Goal: Information Seeking & Learning: Learn about a topic

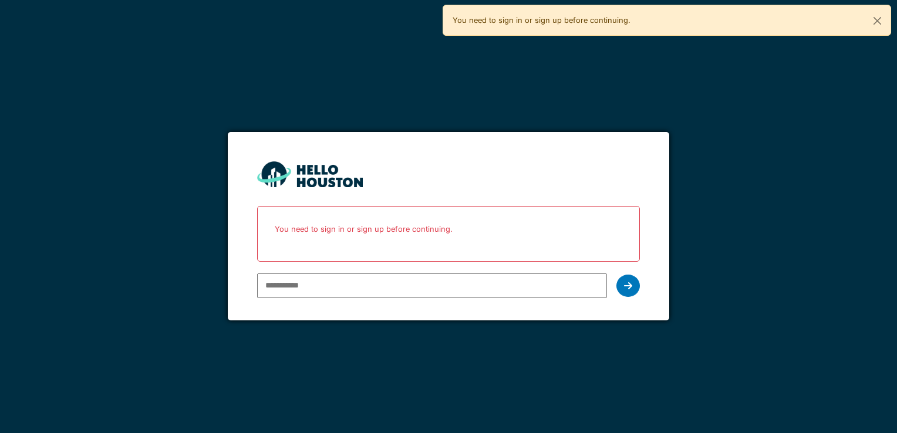
drag, startPoint x: 0, startPoint y: 0, endPoint x: 466, endPoint y: 285, distance: 546.0
click at [466, 285] on input "email" at bounding box center [431, 285] width 349 height 25
type input "**********"
click at [627, 289] on icon at bounding box center [628, 285] width 8 height 9
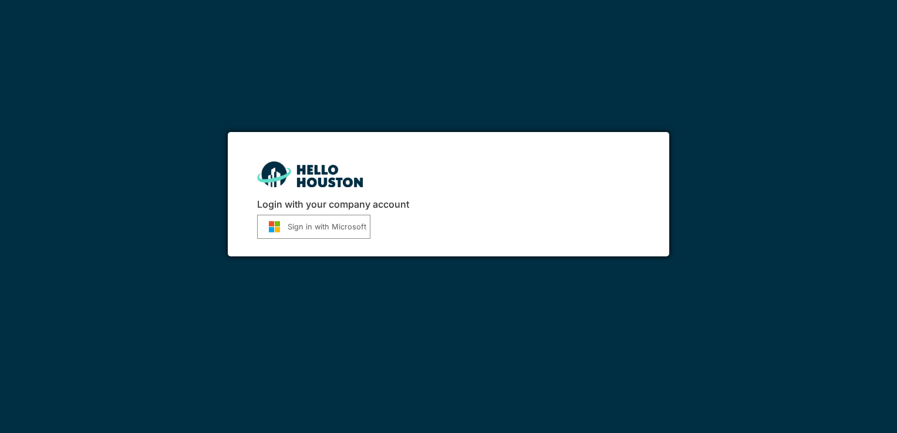
click at [340, 227] on button "Sign in with Microsoft" at bounding box center [313, 227] width 113 height 24
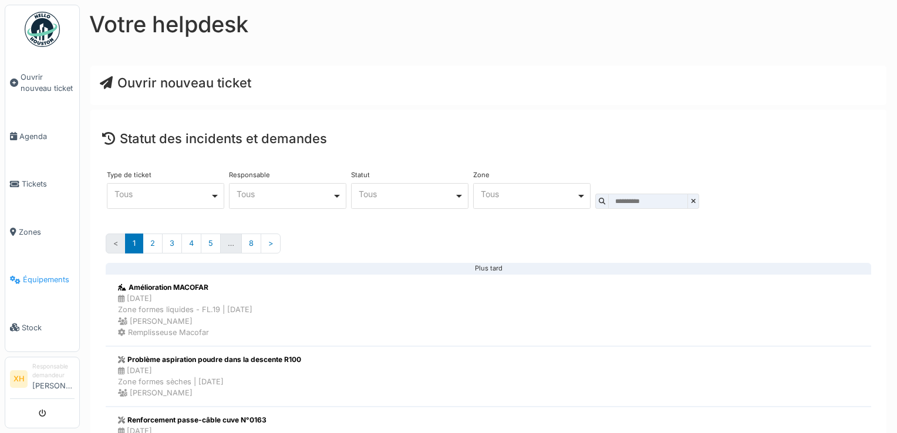
click at [56, 274] on span "Équipements" at bounding box center [49, 279] width 52 height 11
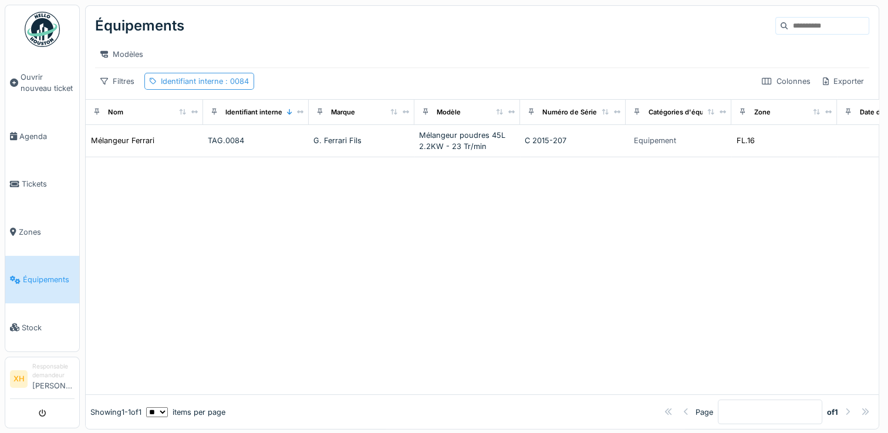
click at [241, 86] on span ": 0084" at bounding box center [236, 81] width 26 height 9
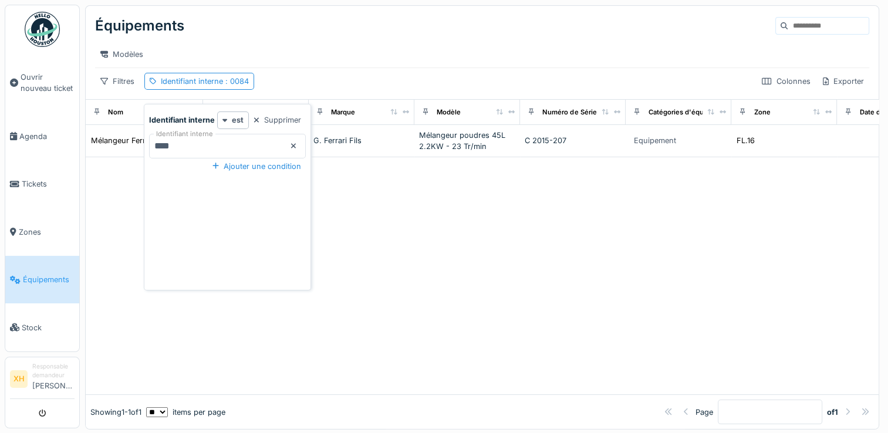
click at [214, 144] on interne_g3ODg "****" at bounding box center [227, 146] width 157 height 25
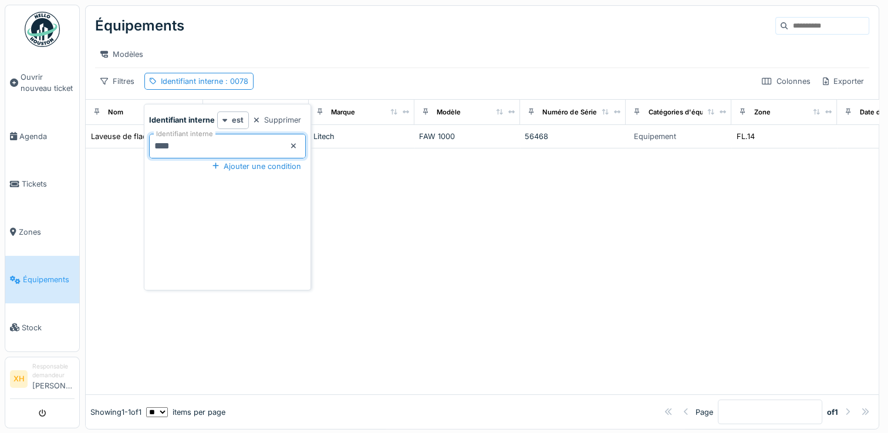
type interne_g3ODg "****"
click at [246, 150] on interne_g3ODg "****" at bounding box center [227, 146] width 157 height 25
click at [427, 241] on div at bounding box center [482, 271] width 793 height 246
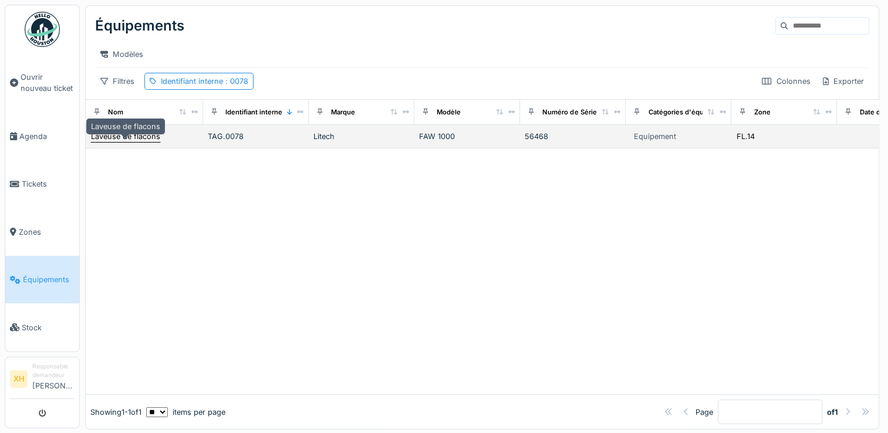
click at [143, 142] on div "Laveuse de flacons" at bounding box center [125, 136] width 69 height 11
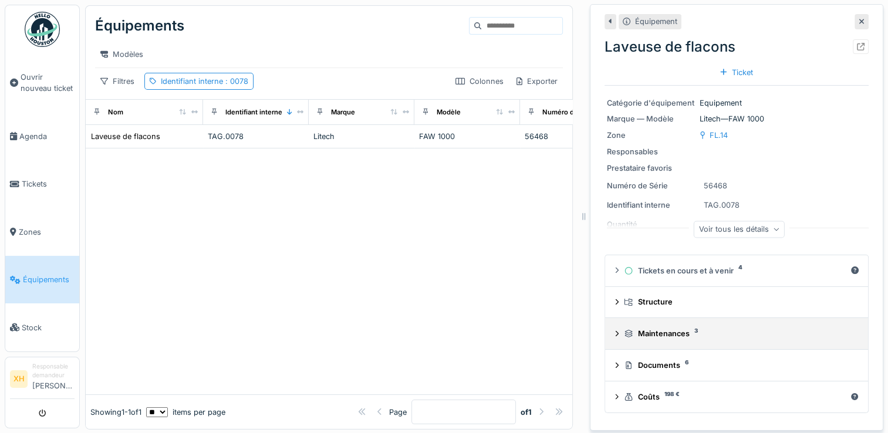
click at [624, 332] on div "Maintenances 3" at bounding box center [739, 333] width 230 height 11
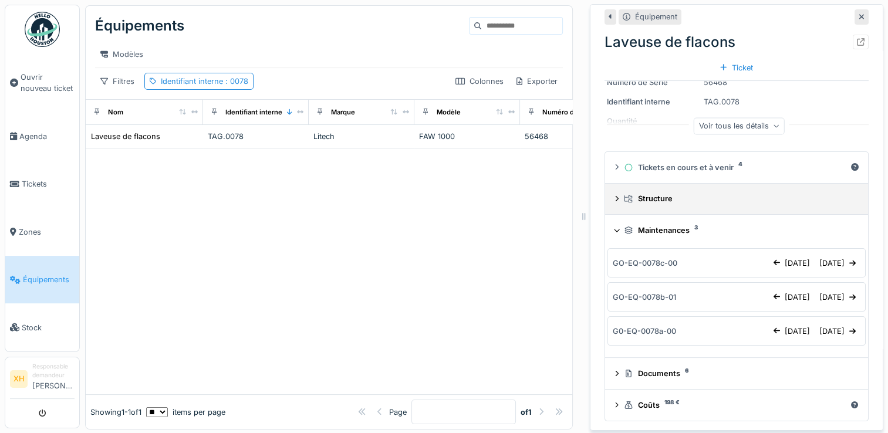
scroll to position [103, 0]
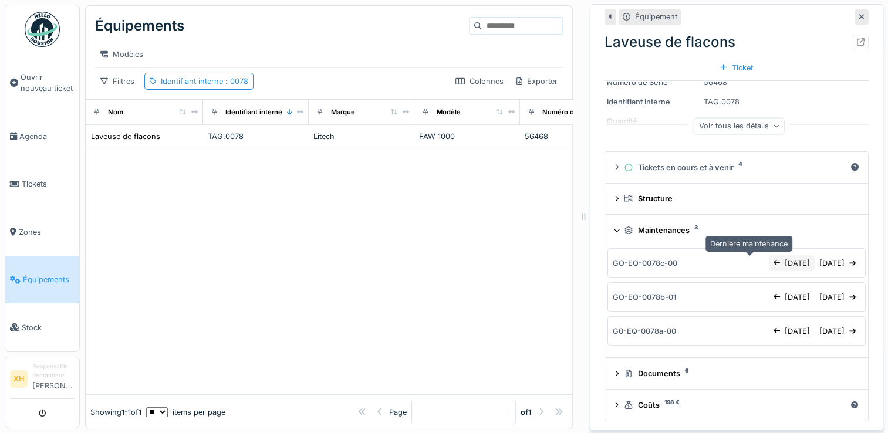
click at [773, 263] on div at bounding box center [776, 263] width 6 height 11
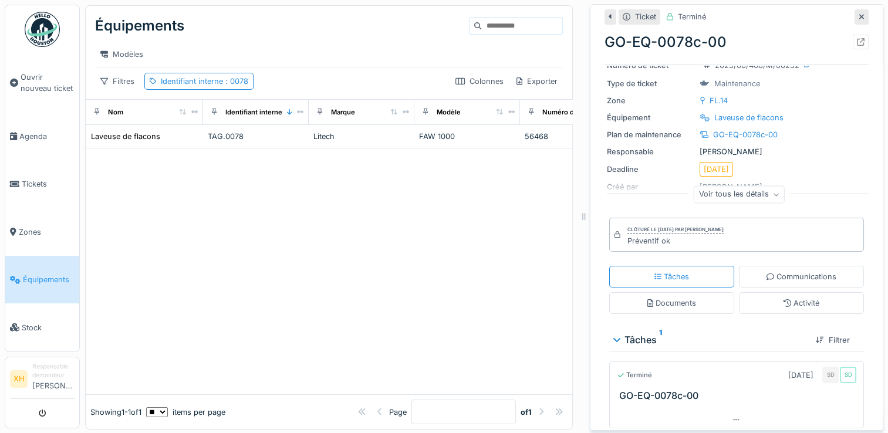
scroll to position [71, 0]
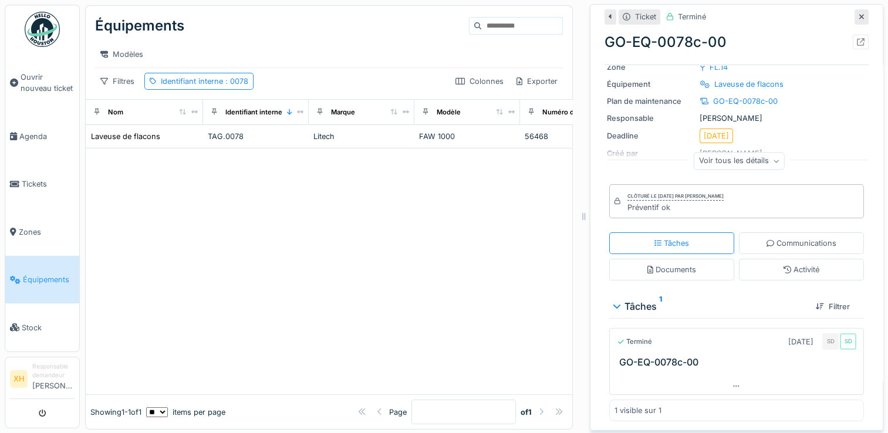
click at [604, 19] on div at bounding box center [610, 16] width 12 height 15
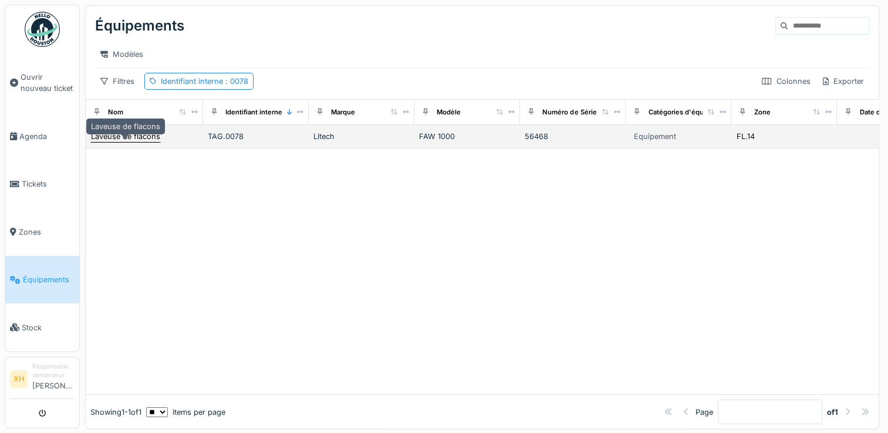
click at [148, 140] on div "Laveuse de flacons" at bounding box center [125, 136] width 69 height 11
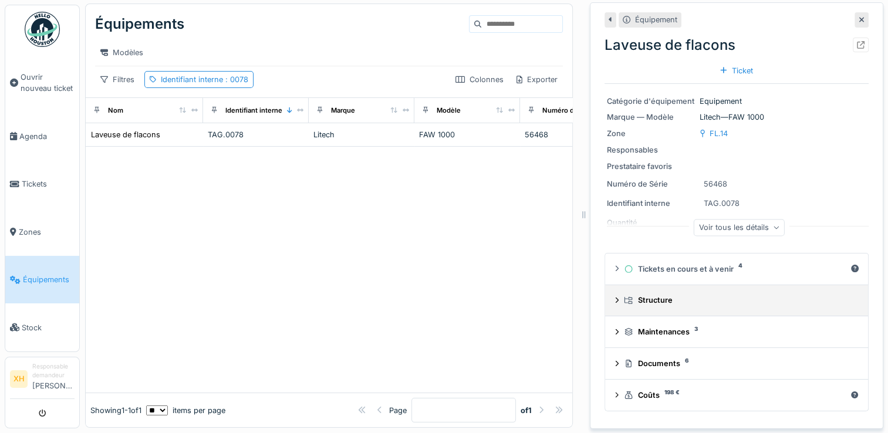
scroll to position [11, 0]
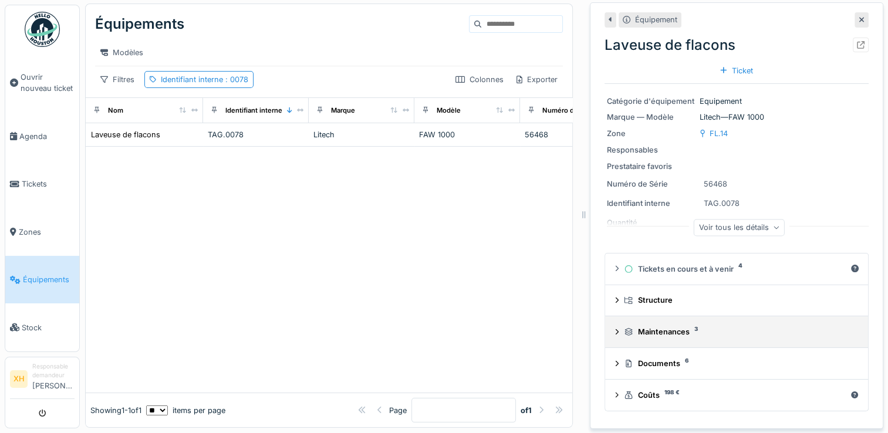
click at [614, 327] on div "Maintenances 3" at bounding box center [736, 331] width 244 height 11
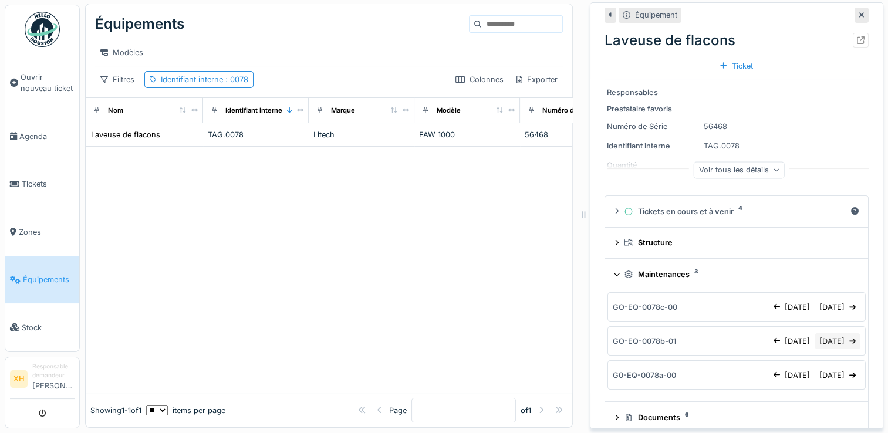
scroll to position [103, 0]
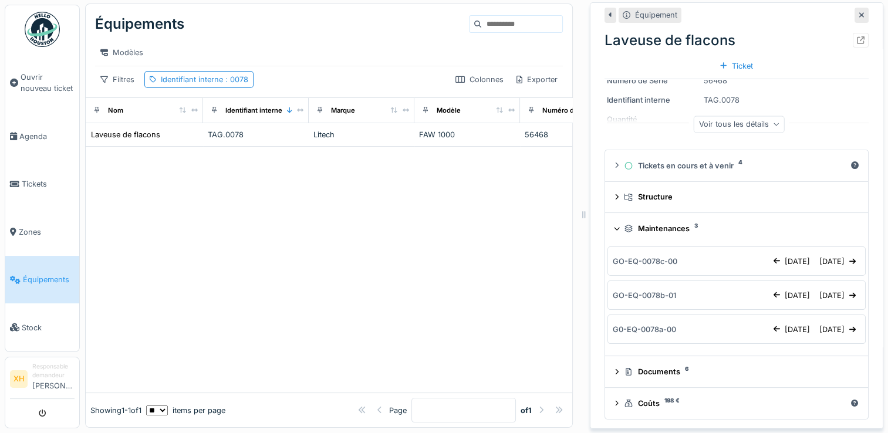
click at [669, 294] on div "GO-EQ-0078b-01 [DATE] [DATE]" at bounding box center [737, 296] width 248 height 16
click at [773, 290] on div at bounding box center [776, 295] width 6 height 11
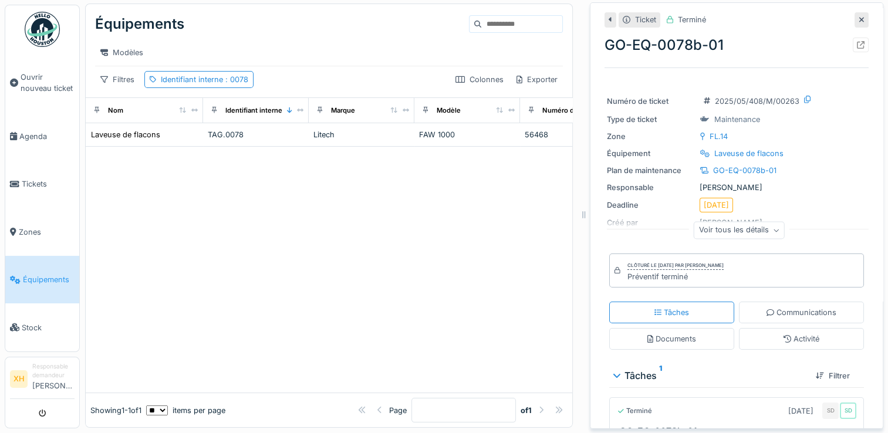
click at [756, 225] on div "Voir tous les détails" at bounding box center [739, 230] width 91 height 17
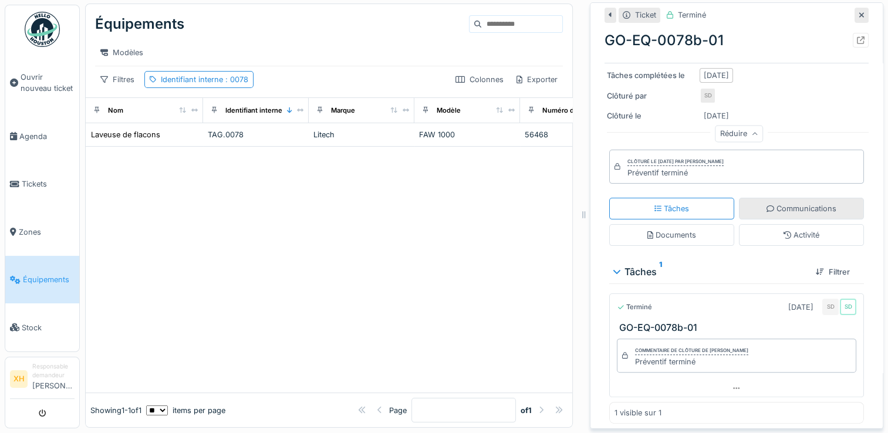
scroll to position [227, 0]
click at [775, 235] on div "Tâches Communications Documents Activité" at bounding box center [736, 221] width 264 height 58
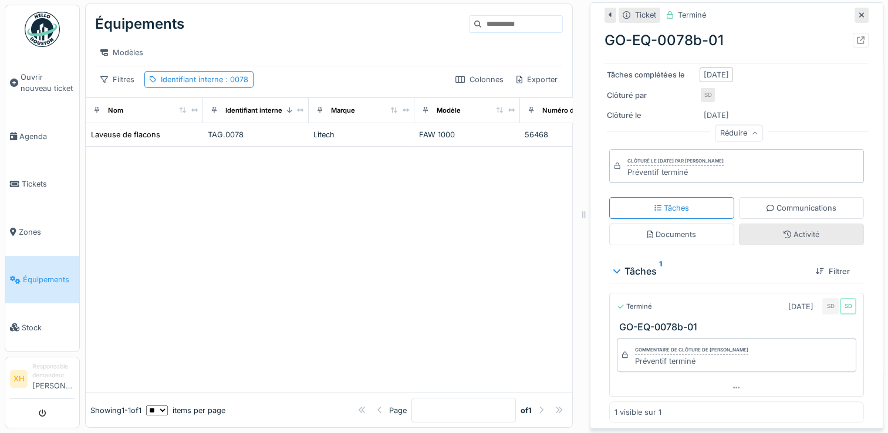
click at [783, 229] on div "Activité" at bounding box center [801, 234] width 36 height 11
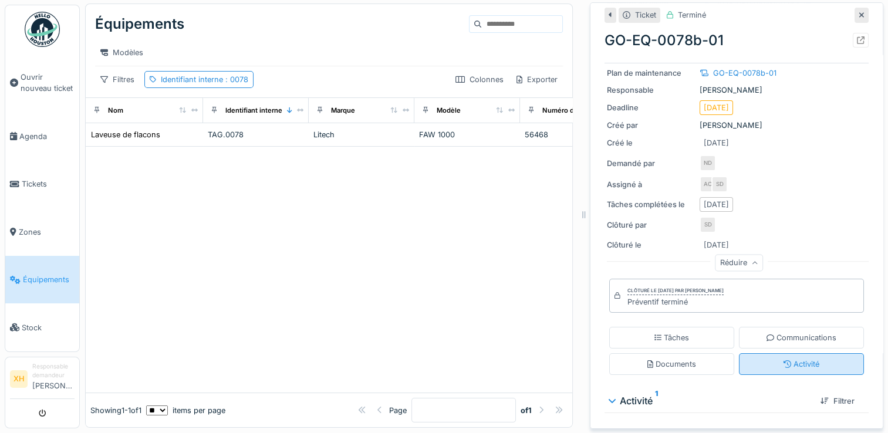
click at [778, 359] on div "Activité" at bounding box center [801, 364] width 125 height 22
click at [609, 394] on div "Activité 1" at bounding box center [710, 401] width 202 height 14
click at [637, 394] on div "Activité 1" at bounding box center [710, 401] width 202 height 14
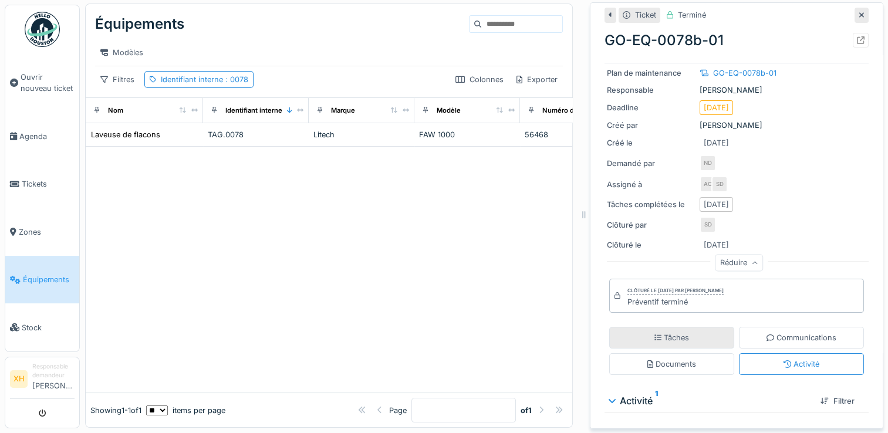
click at [654, 334] on icon at bounding box center [658, 338] width 8 height 8
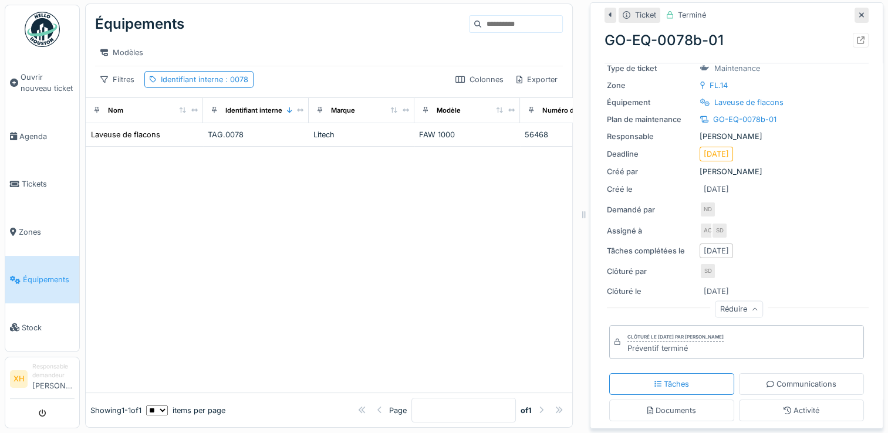
scroll to position [0, 0]
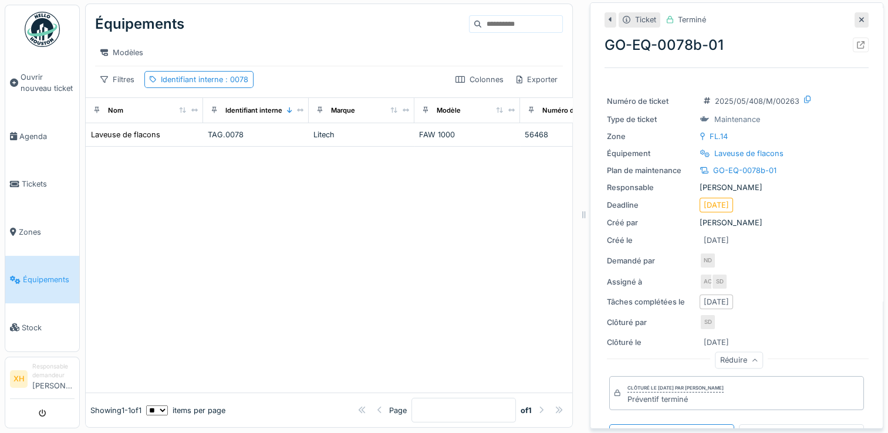
click at [530, 189] on div at bounding box center [329, 270] width 486 height 246
click at [859, 18] on icon at bounding box center [861, 20] width 5 height 5
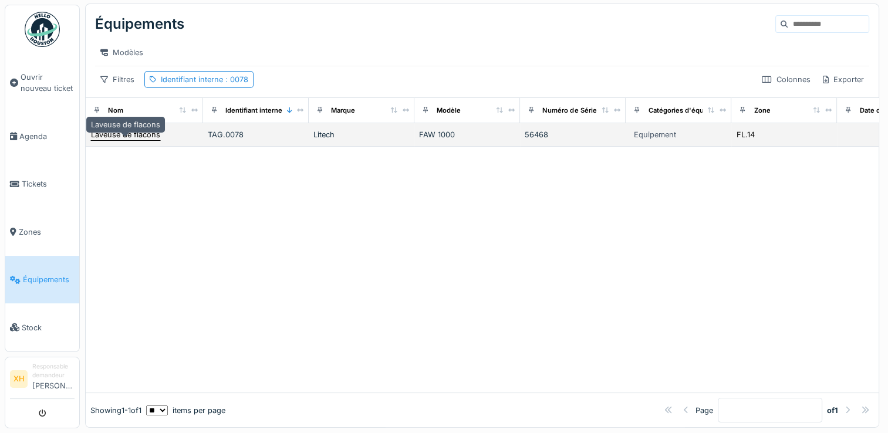
click at [146, 130] on div "Laveuse de flacons" at bounding box center [125, 134] width 69 height 11
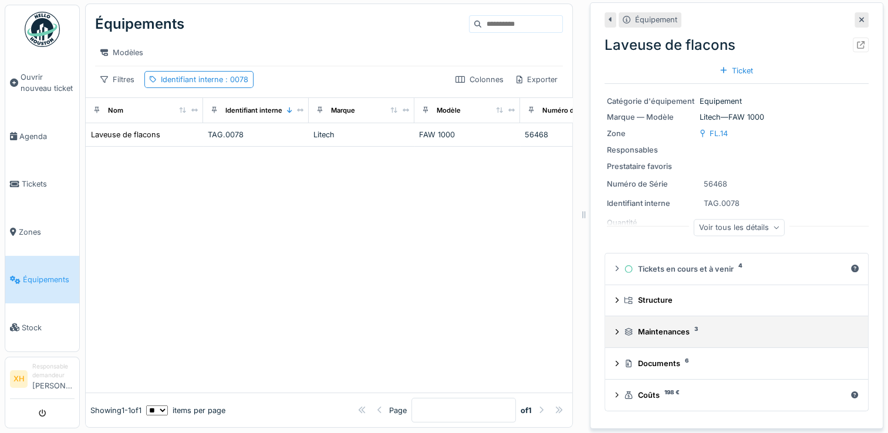
click at [647, 326] on div "Maintenances 3" at bounding box center [739, 331] width 230 height 11
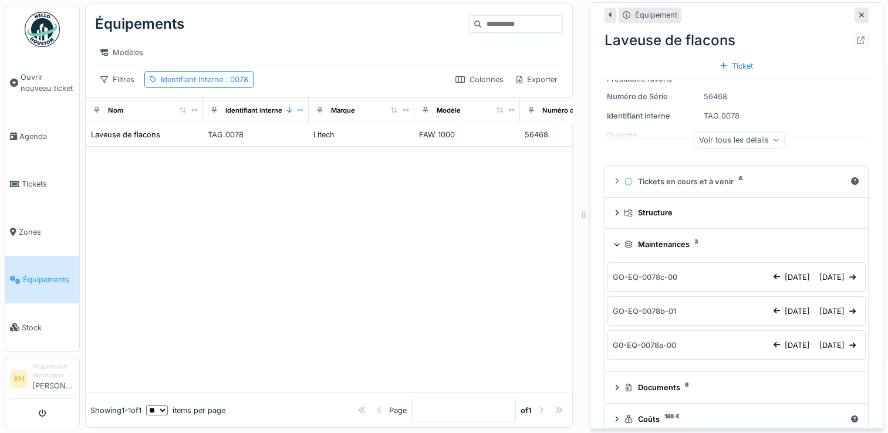
scroll to position [103, 0]
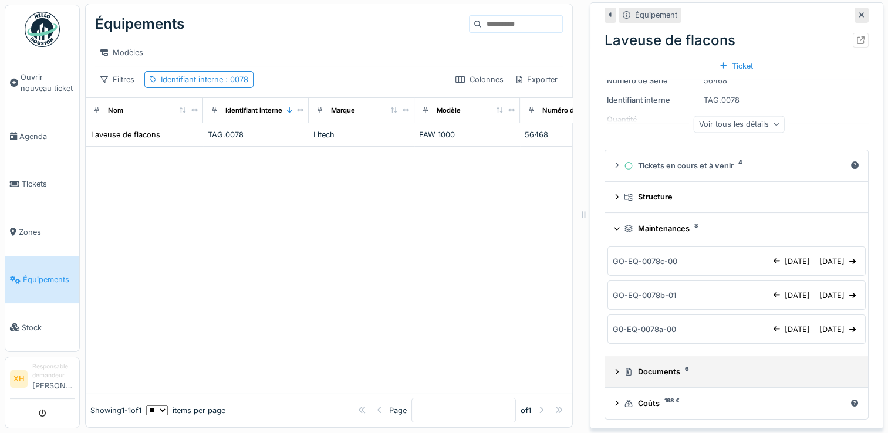
click at [650, 367] on div "Documents 6" at bounding box center [739, 371] width 230 height 11
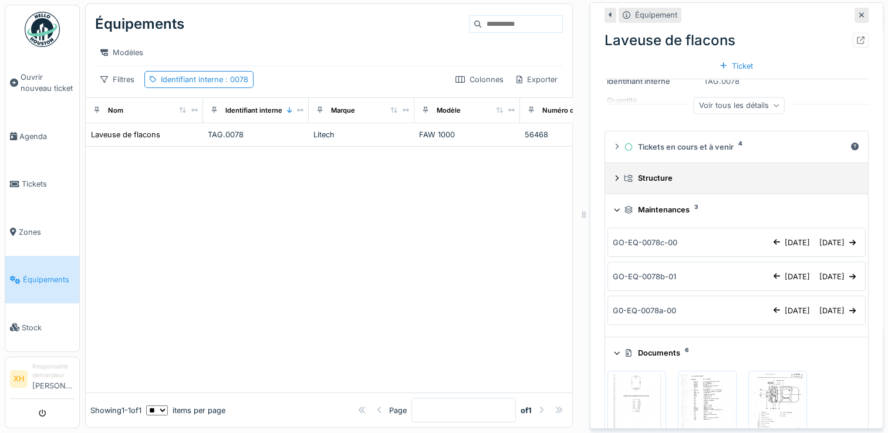
scroll to position [102, 0]
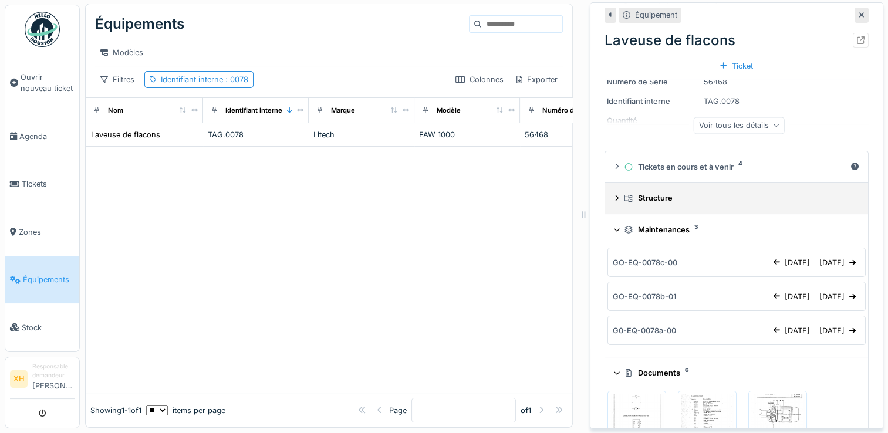
click at [636, 200] on details "Structure" at bounding box center [736, 199] width 263 height 32
click at [636, 192] on div "Structure" at bounding box center [739, 197] width 230 height 11
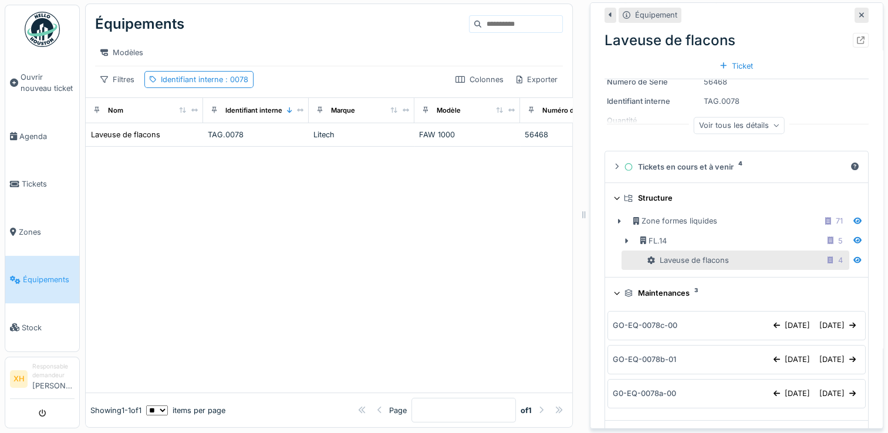
click at [636, 192] on div "Structure" at bounding box center [739, 197] width 230 height 11
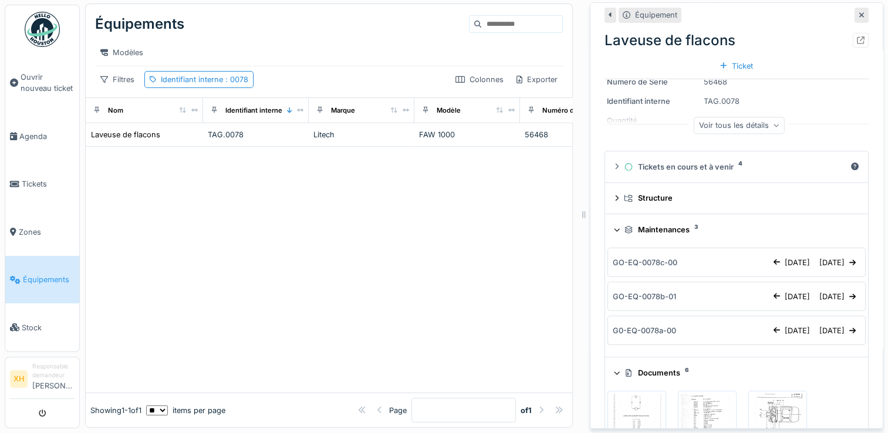
click at [645, 257] on div "GO-EQ-0078c-00" at bounding box center [645, 262] width 65 height 11
click at [769, 255] on div "[DATE]" at bounding box center [792, 263] width 46 height 16
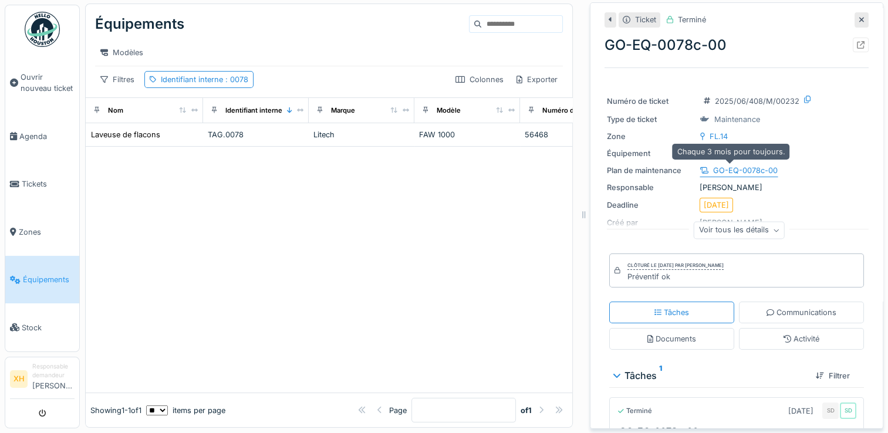
click at [742, 165] on div "GO-EQ-0078c-00" at bounding box center [745, 170] width 65 height 11
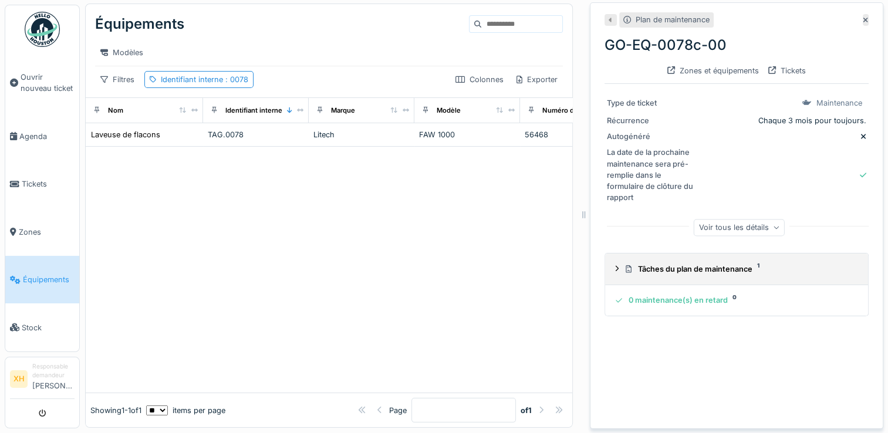
click at [712, 258] on summary "Tâches du plan de maintenance 1" at bounding box center [737, 269] width 254 height 22
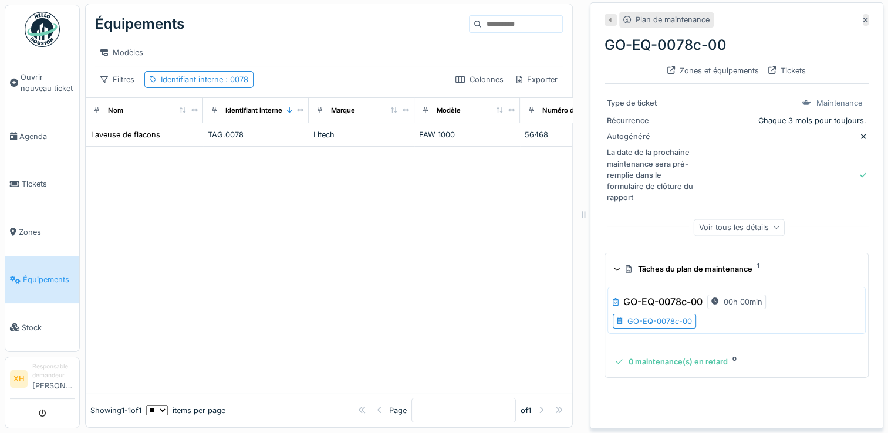
click at [654, 316] on div "GO-EQ-0078c-00" at bounding box center [659, 321] width 65 height 11
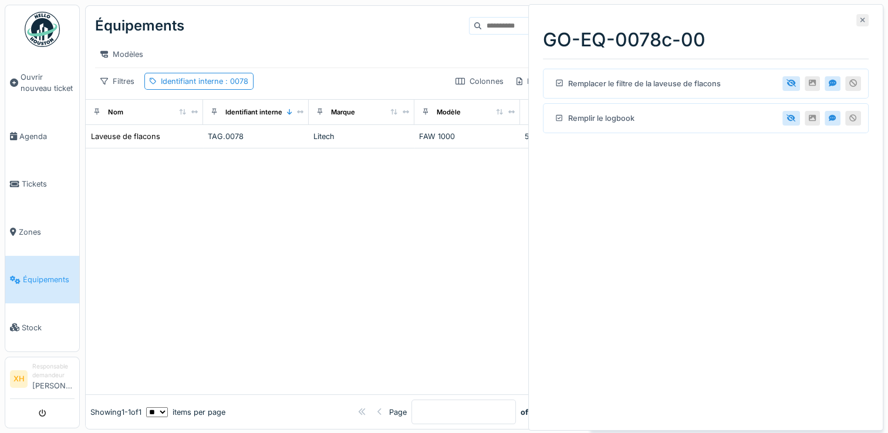
click at [860, 20] on icon at bounding box center [863, 20] width 6 height 8
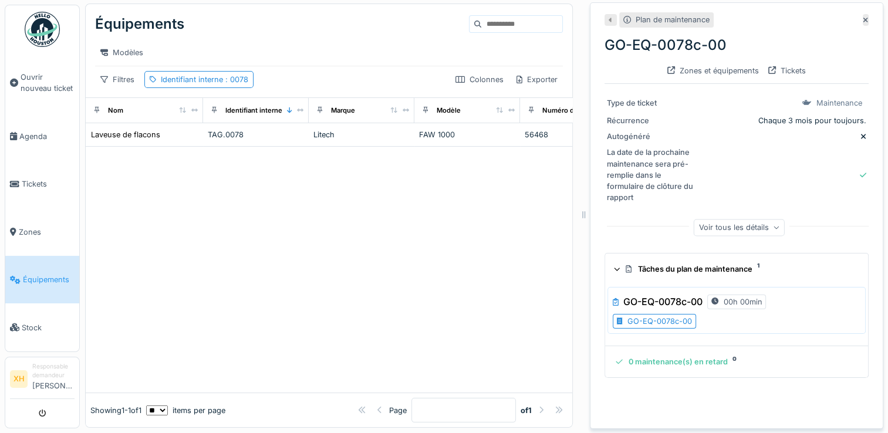
scroll to position [11, 0]
click at [863, 16] on icon at bounding box center [866, 20] width 6 height 8
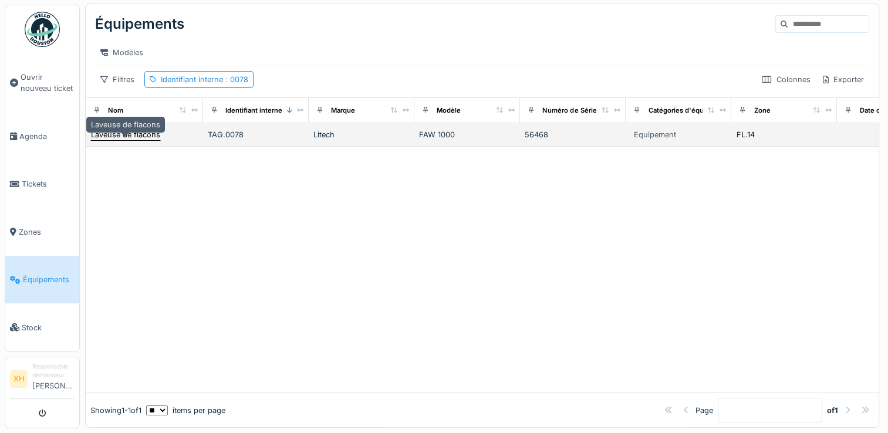
click at [133, 130] on div "Laveuse de flacons" at bounding box center [125, 134] width 69 height 11
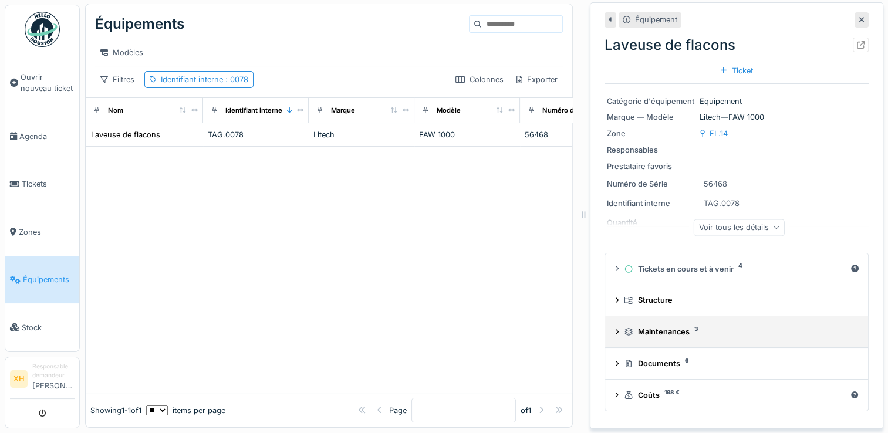
click at [653, 332] on summary "Maintenances 3" at bounding box center [737, 332] width 254 height 22
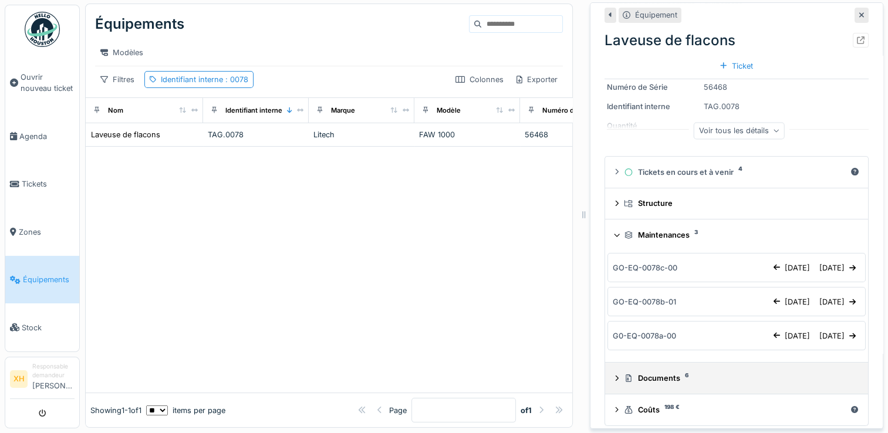
scroll to position [103, 0]
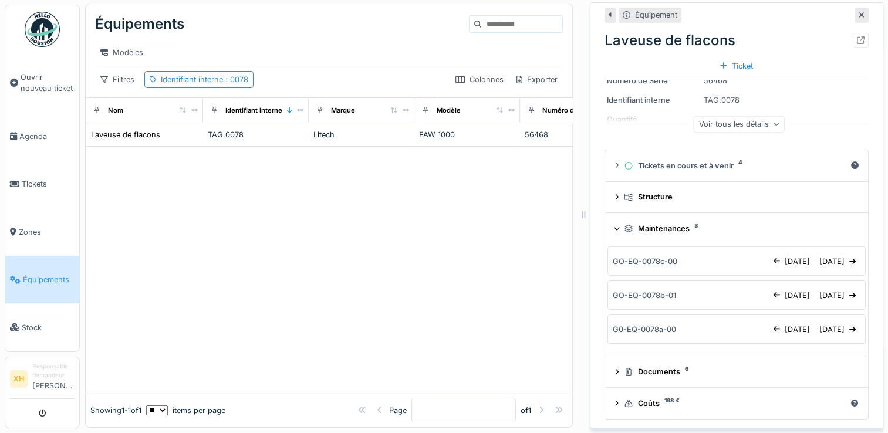
click at [652, 324] on div "G0-EQ-0078a-00" at bounding box center [644, 329] width 63 height 11
click at [769, 322] on div "[DATE]" at bounding box center [792, 330] width 46 height 16
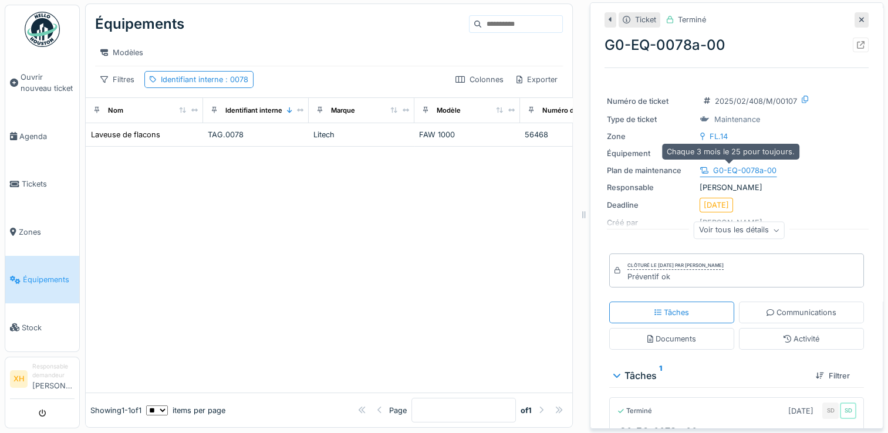
click at [739, 165] on div "G0-EQ-0078a-00" at bounding box center [744, 170] width 63 height 11
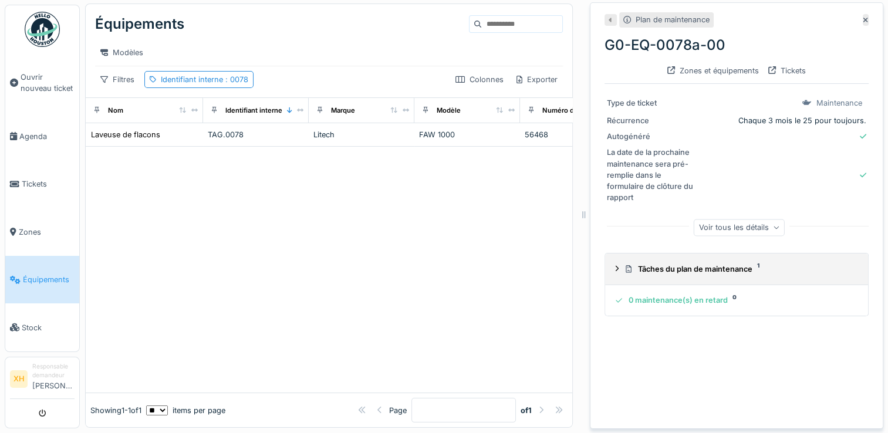
click at [705, 264] on div "Tâches du plan de maintenance 1" at bounding box center [739, 268] width 230 height 11
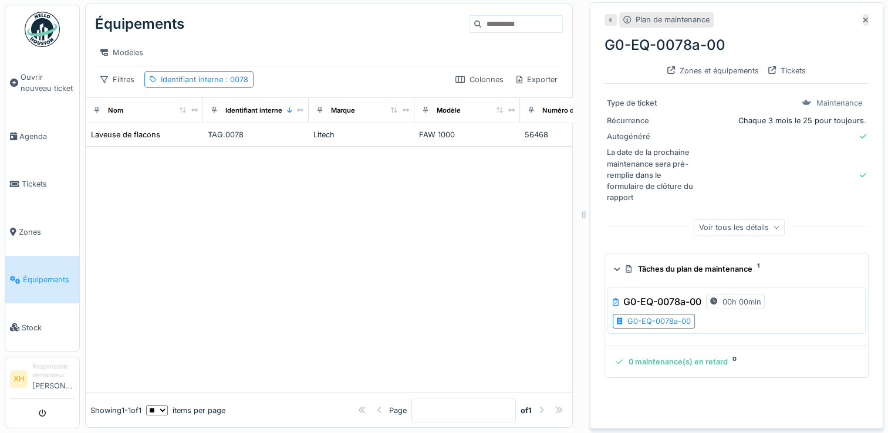
click at [664, 320] on div "G0-EQ-0078a-00 00h 00min G0-EQ-0078a-00" at bounding box center [736, 310] width 258 height 47
click at [663, 316] on div "G0-EQ-0078a-00" at bounding box center [658, 321] width 63 height 11
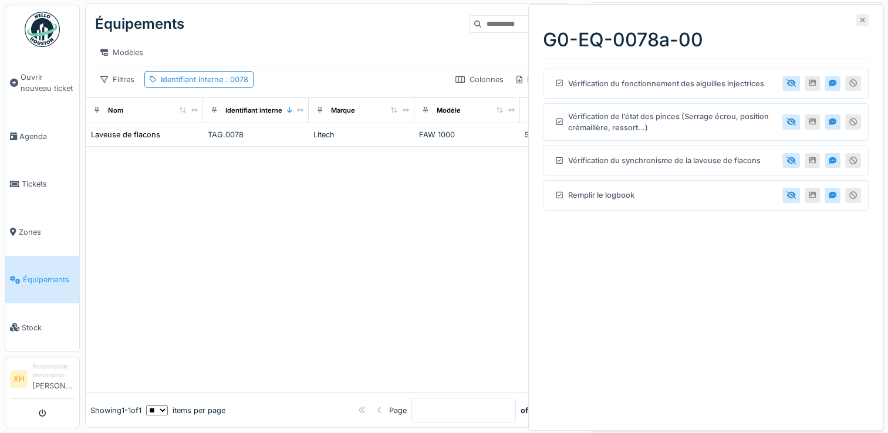
click at [856, 15] on div at bounding box center [862, 20] width 12 height 12
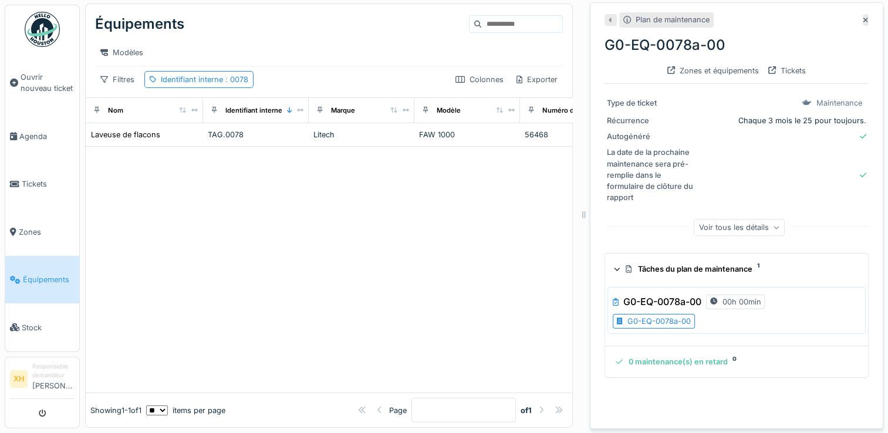
click at [709, 224] on div "Voir tous les détails" at bounding box center [739, 227] width 91 height 17
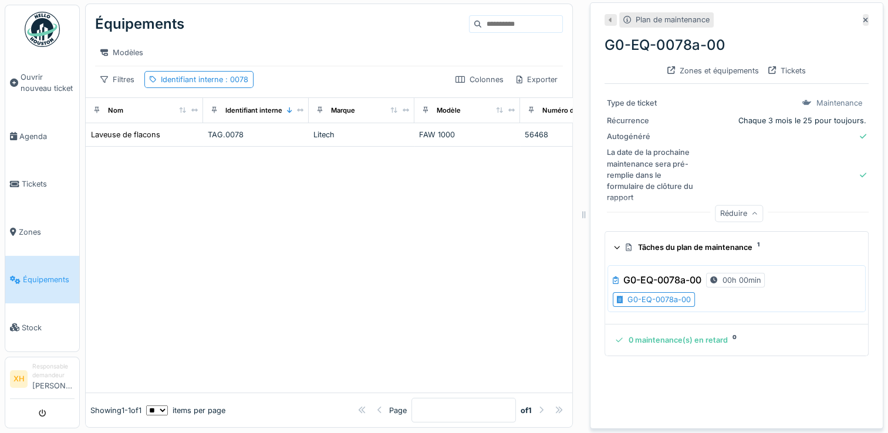
click at [727, 205] on div "Réduire" at bounding box center [739, 213] width 48 height 17
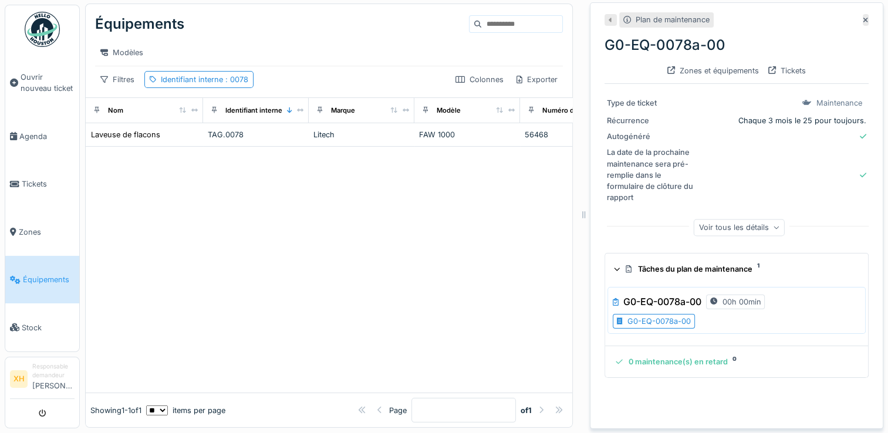
click at [709, 263] on div "Tâches du plan de maintenance 1" at bounding box center [739, 268] width 230 height 11
click at [702, 297] on div "0 maintenance(s) en retard 0" at bounding box center [733, 300] width 239 height 11
click at [674, 131] on div "Autogénéré" at bounding box center [651, 136] width 88 height 11
click at [661, 16] on div "Plan de maintenance" at bounding box center [673, 19] width 74 height 11
click at [664, 14] on div "Plan de maintenance" at bounding box center [673, 19] width 74 height 11
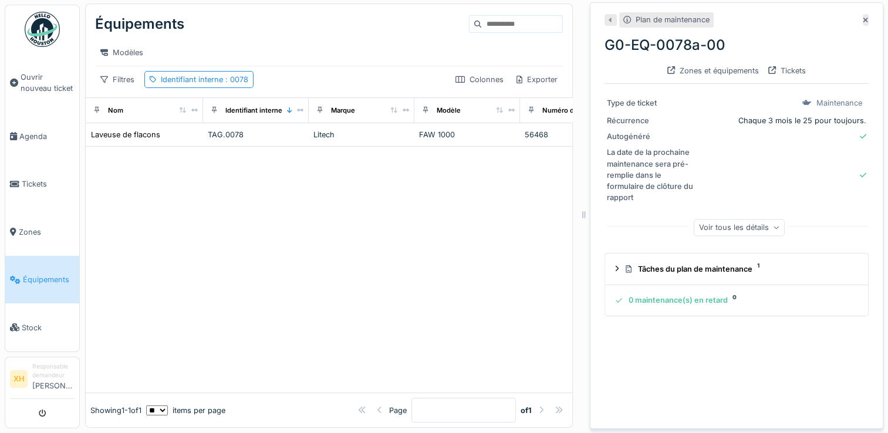
click at [578, 210] on div at bounding box center [584, 214] width 12 height 433
click at [515, 236] on div at bounding box center [329, 270] width 486 height 246
click at [863, 18] on icon at bounding box center [865, 20] width 5 height 5
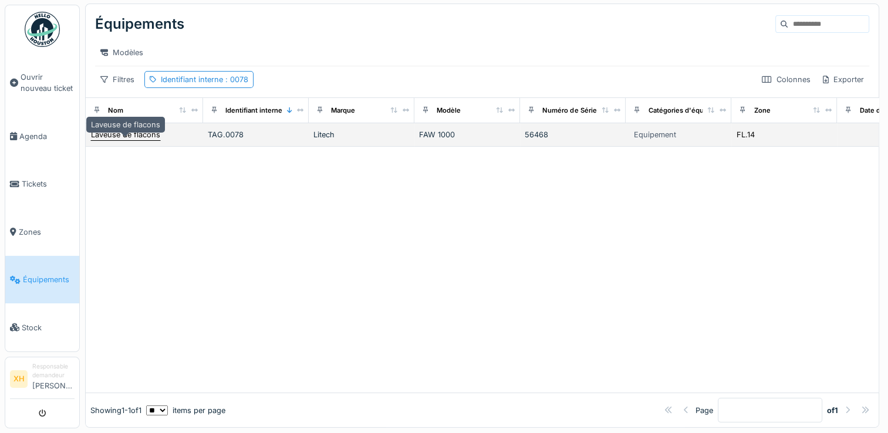
click at [136, 138] on div "Laveuse de flacons" at bounding box center [125, 134] width 69 height 11
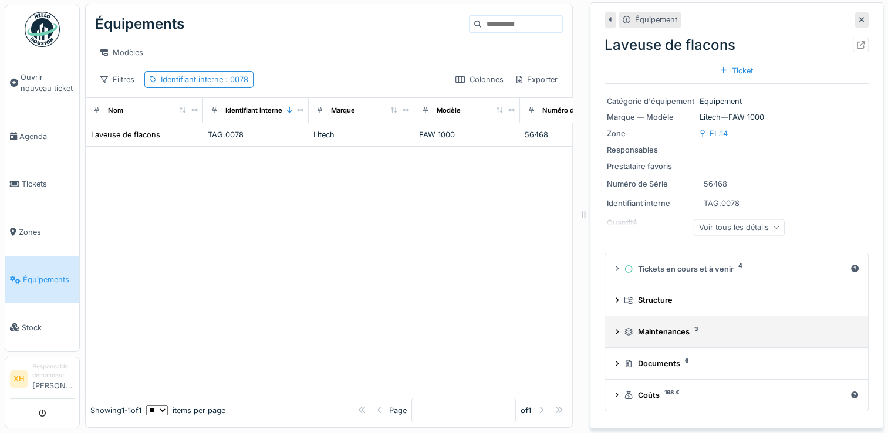
click at [663, 326] on div "Maintenances 3" at bounding box center [739, 331] width 230 height 11
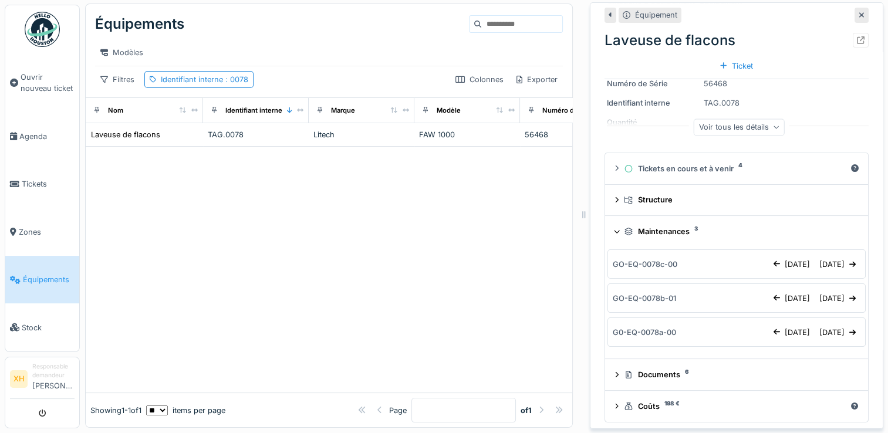
scroll to position [103, 0]
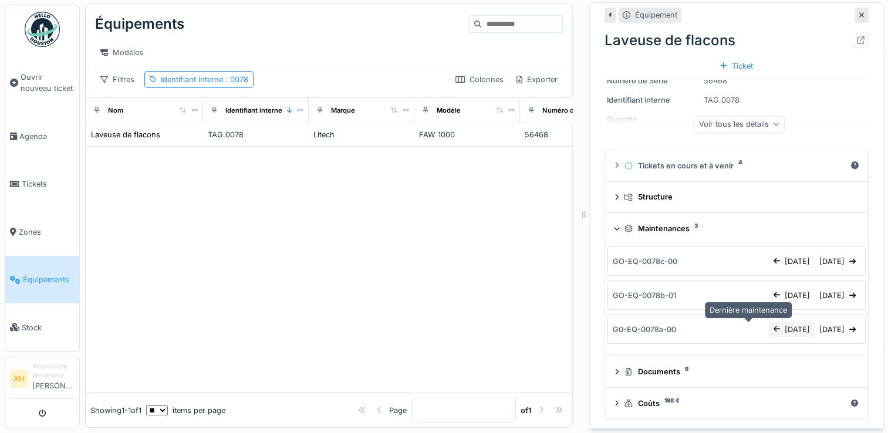
click at [769, 322] on div "[DATE]" at bounding box center [792, 330] width 46 height 16
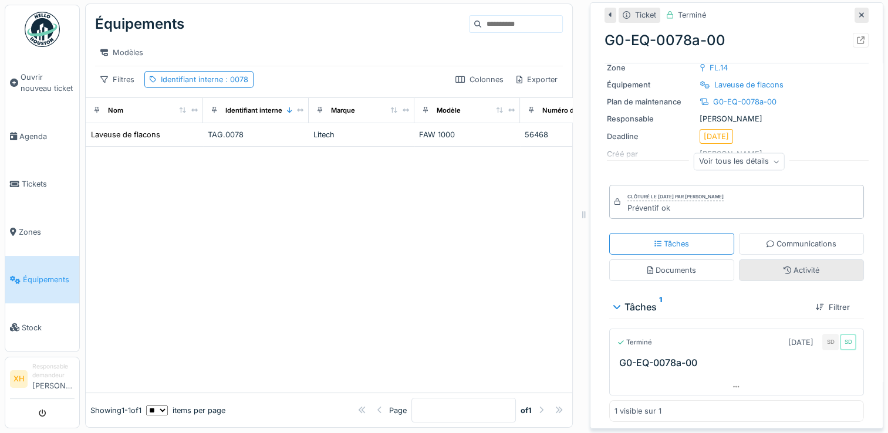
scroll to position [71, 0]
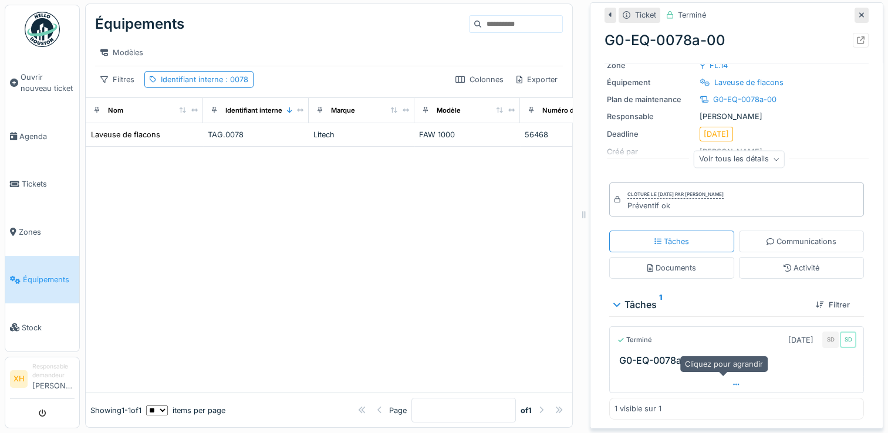
click at [711, 379] on div at bounding box center [737, 384] width 254 height 17
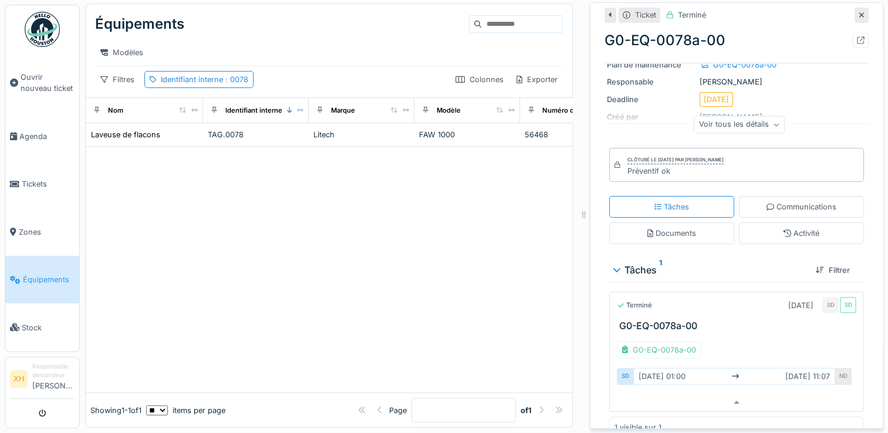
scroll to position [124, 0]
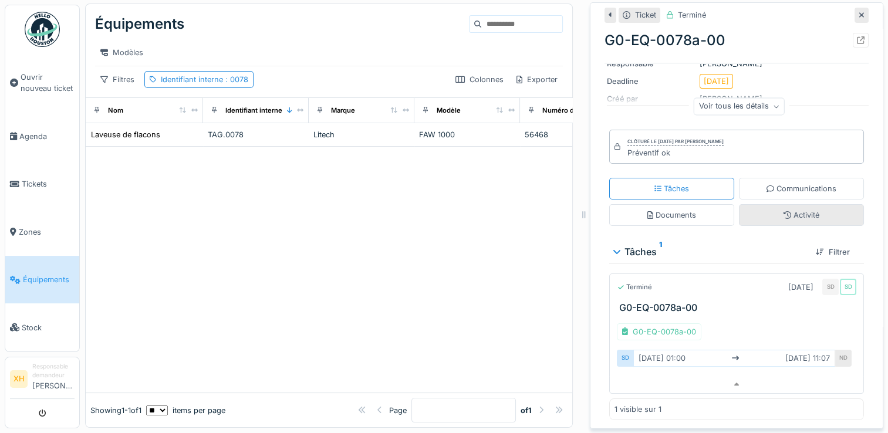
click at [758, 208] on div "Activité" at bounding box center [801, 215] width 125 height 22
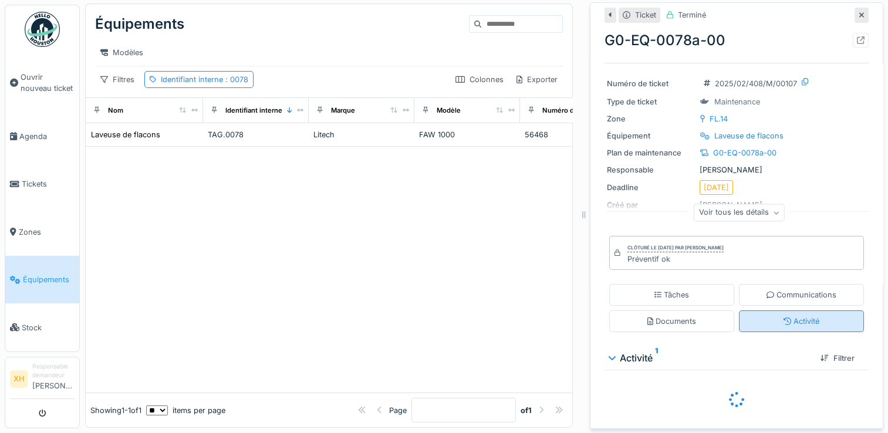
click at [783, 316] on div "Activité" at bounding box center [801, 321] width 36 height 11
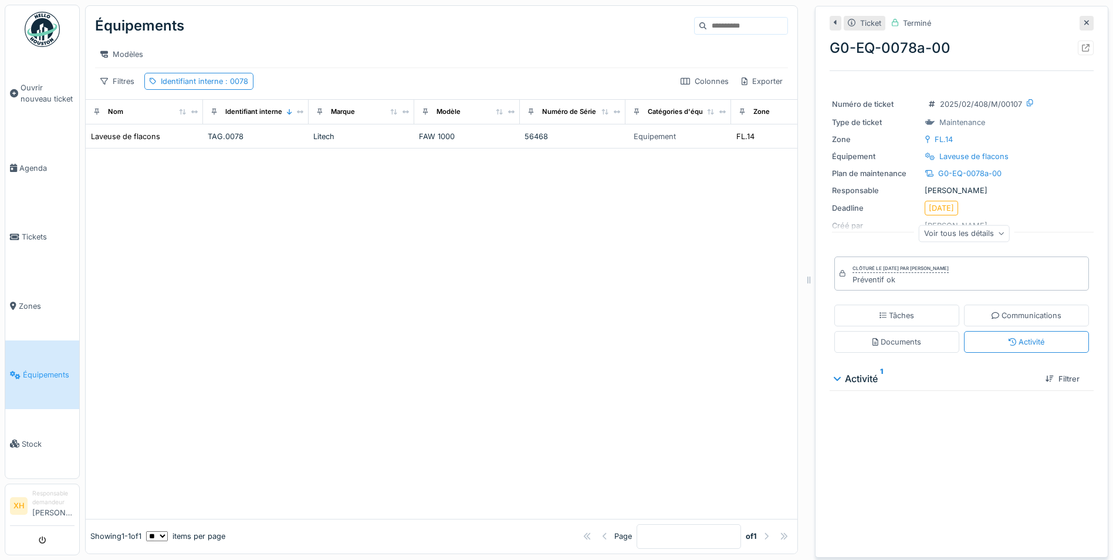
scroll to position [0, 0]
click at [375, 241] on div at bounding box center [442, 333] width 712 height 370
click at [887, 24] on icon at bounding box center [1086, 23] width 5 height 5
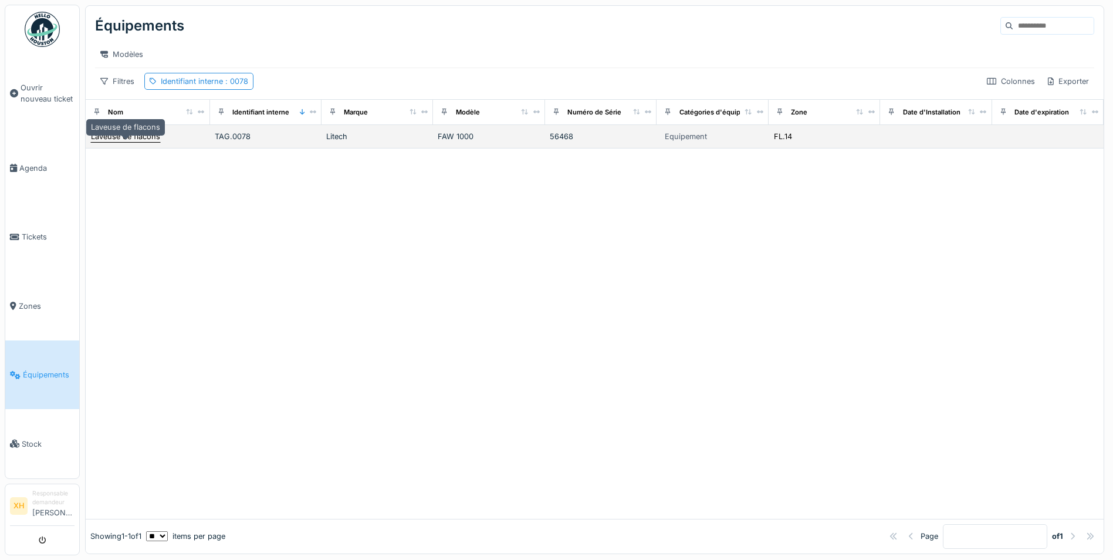
click at [114, 142] on div "Laveuse de flacons" at bounding box center [125, 136] width 69 height 11
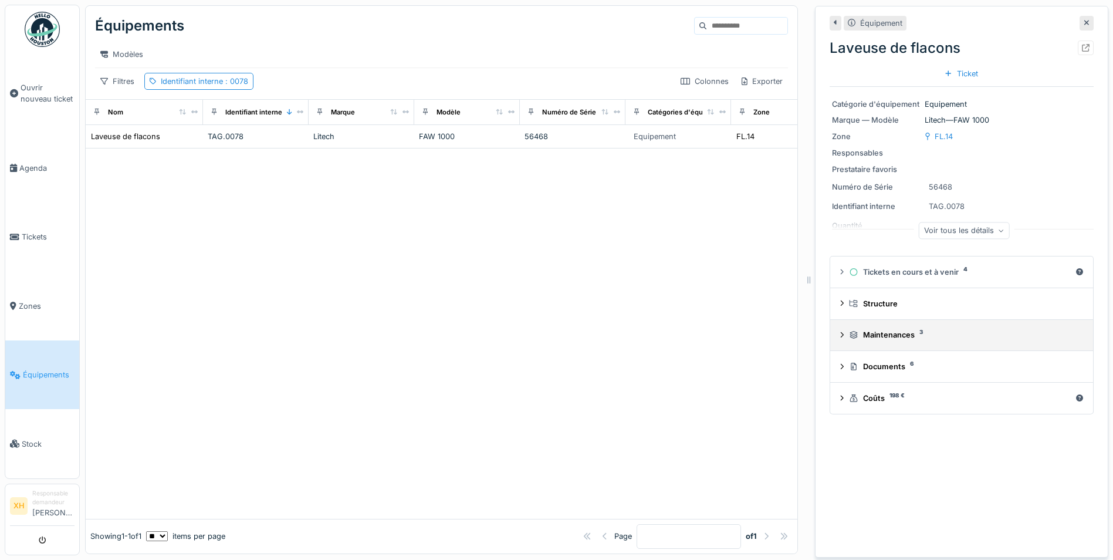
click at [854, 337] on div "Maintenances 3" at bounding box center [964, 334] width 230 height 11
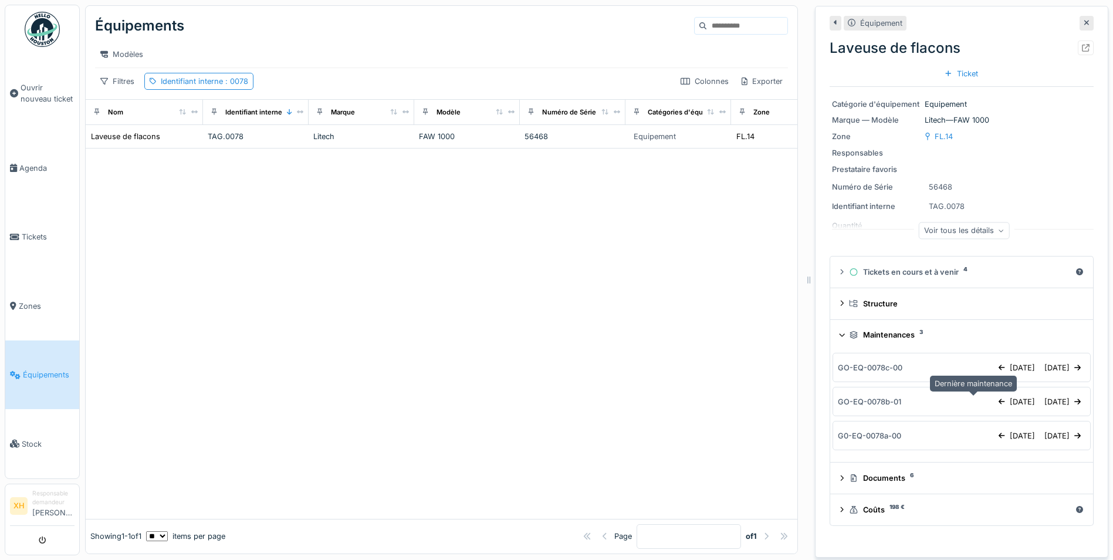
scroll to position [9, 0]
click at [887, 40] on div at bounding box center [1086, 47] width 16 height 15
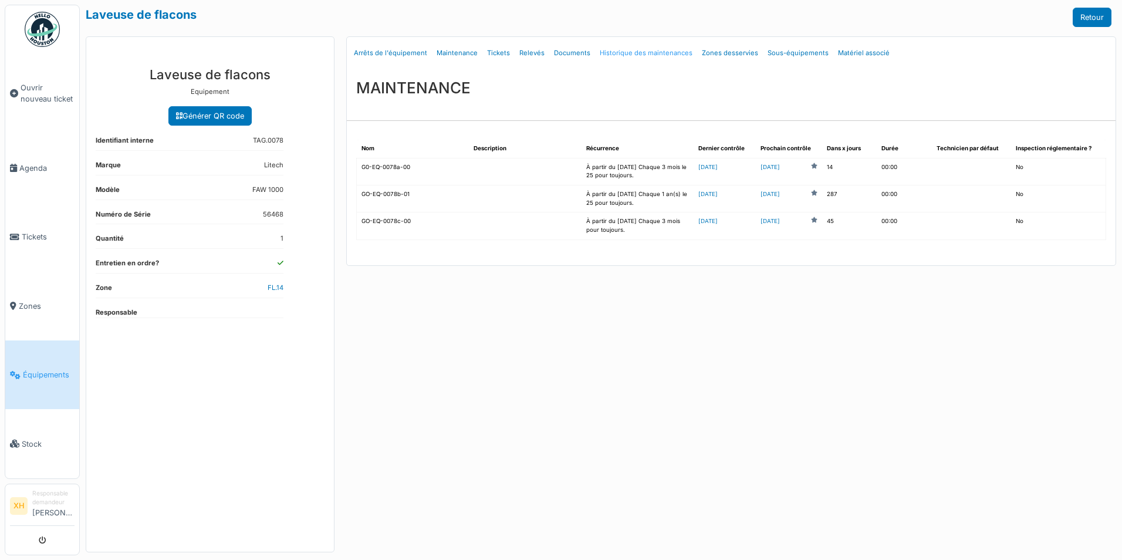
click at [623, 49] on link "Historique des maintenances" at bounding box center [646, 53] width 102 height 28
select select "***"
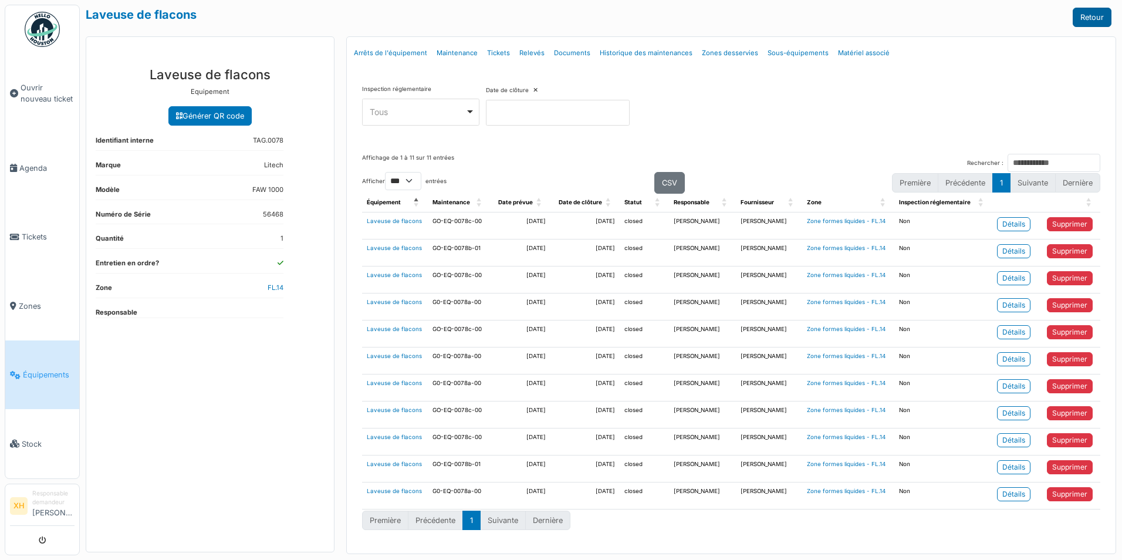
click at [1085, 17] on link "Retour" at bounding box center [1092, 17] width 39 height 19
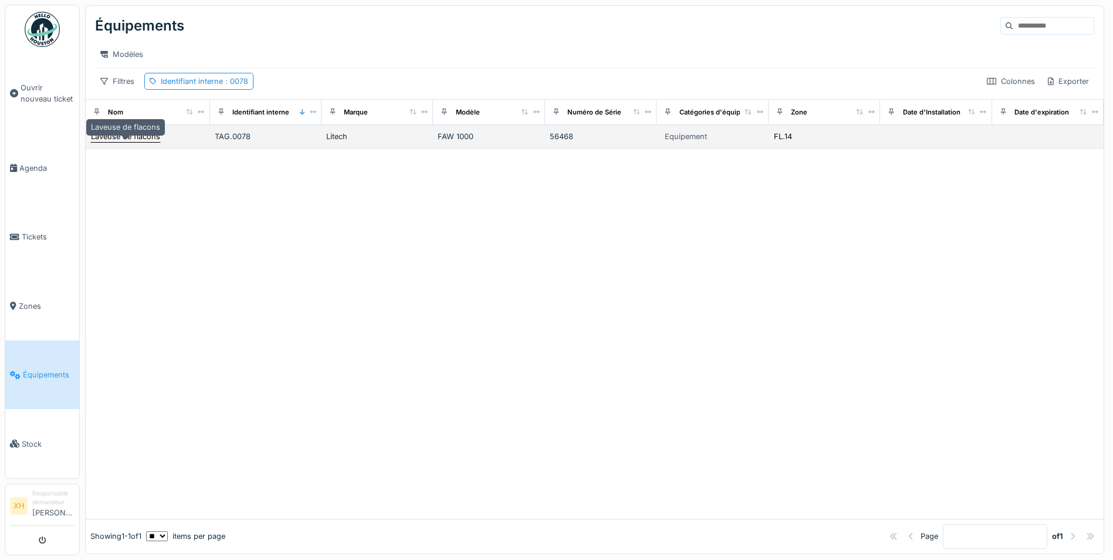
click at [104, 142] on div "Laveuse de flacons" at bounding box center [125, 136] width 69 height 11
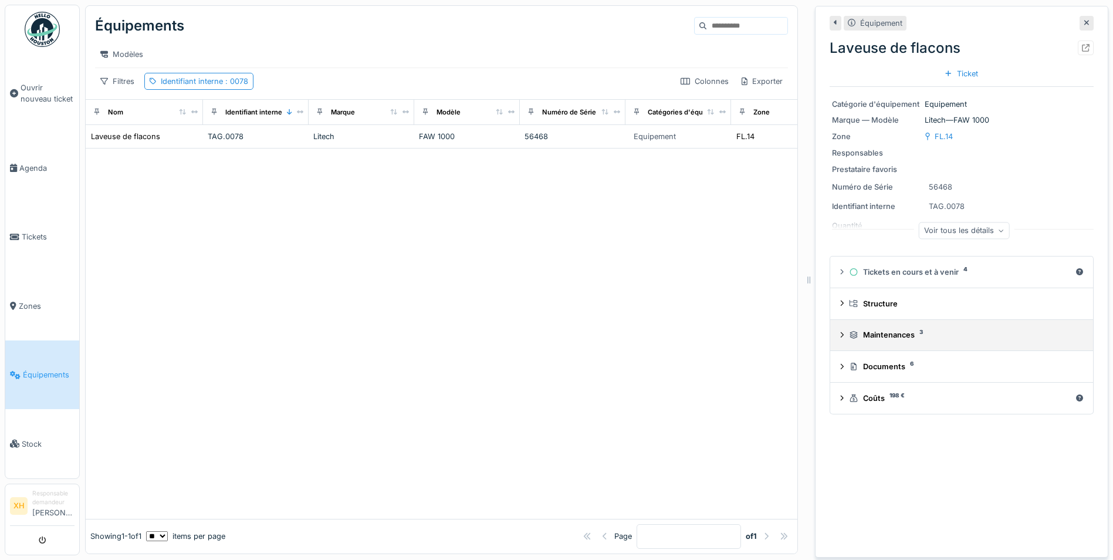
click at [871, 339] on div "Maintenances 3" at bounding box center [964, 334] width 230 height 11
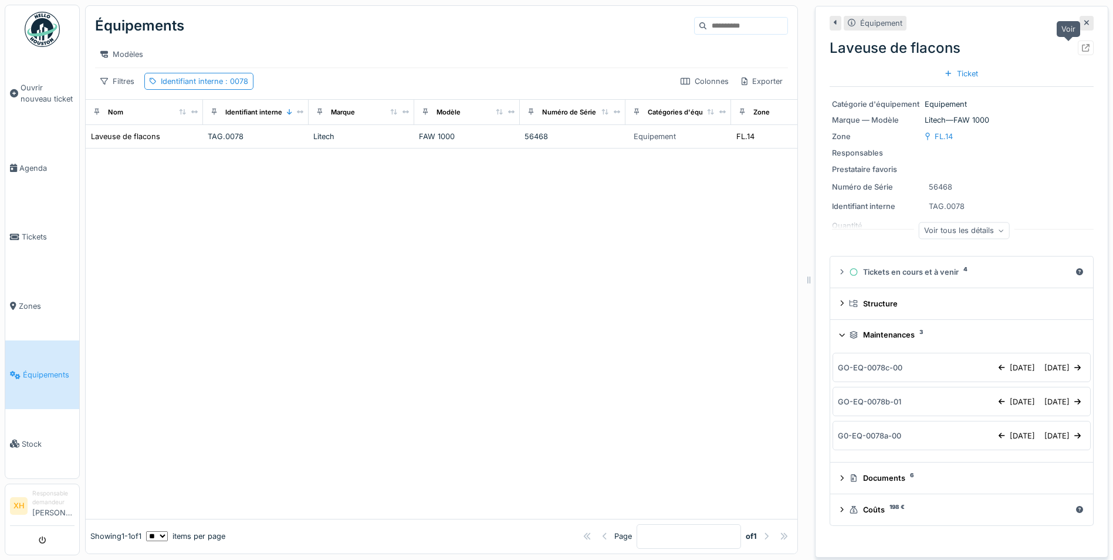
click at [1082, 50] on icon at bounding box center [1086, 48] width 8 height 8
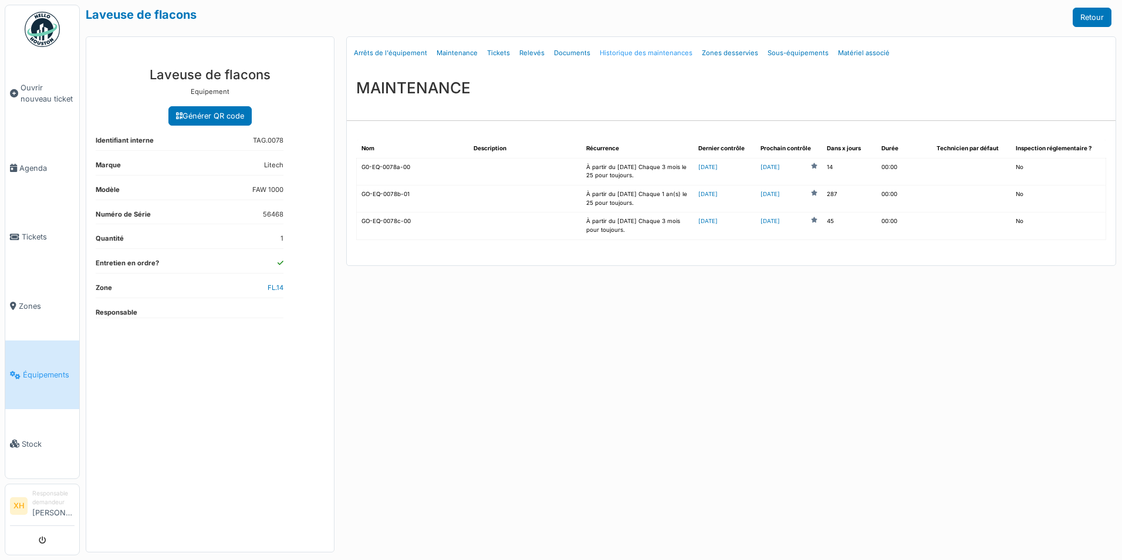
click at [638, 52] on link "Historique des maintenances" at bounding box center [646, 53] width 102 height 28
select select "***"
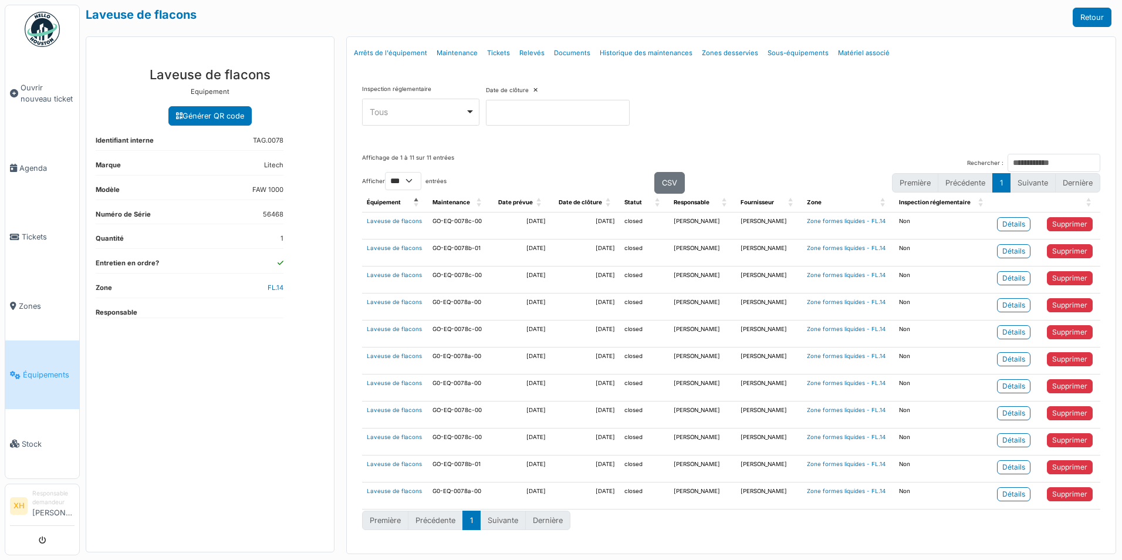
click at [736, 135] on div "Inspection réglementaire **** Tous Remove item Tous Oui Non Date de clôture" at bounding box center [731, 110] width 757 height 69
click at [767, 156] on div "Affichage de 1 à 11 sur 11 entrées Rechercher :" at bounding box center [731, 163] width 738 height 18
click at [495, 527] on li "Suivante" at bounding box center [503, 520] width 45 height 19
click at [434, 522] on li "Précédente" at bounding box center [435, 520] width 55 height 19
click at [484, 205] on th "Maintenance" at bounding box center [459, 203] width 63 height 18
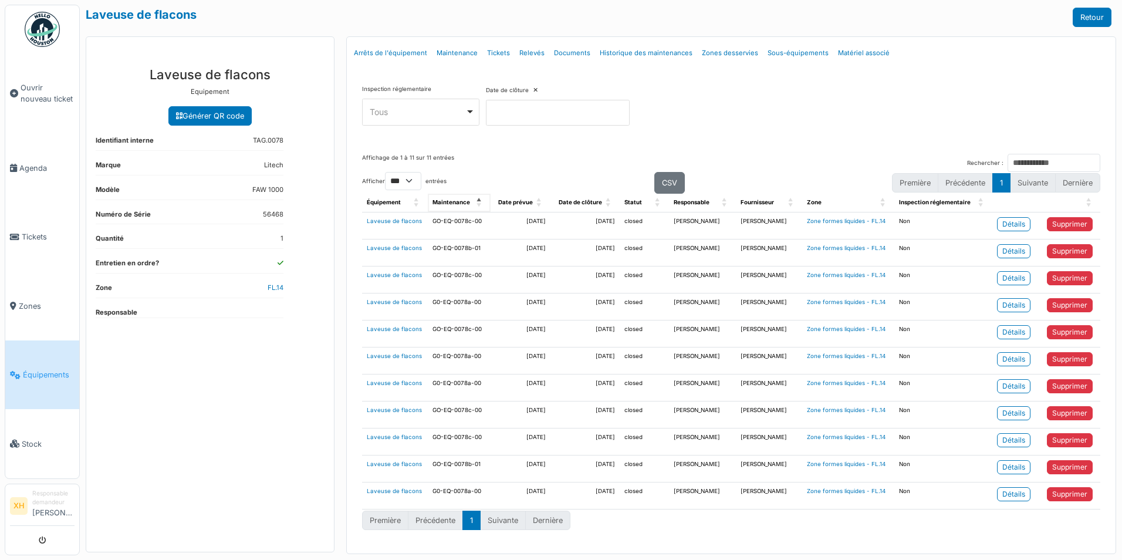
click at [484, 205] on th "Maintenance" at bounding box center [459, 203] width 63 height 18
click at [414, 197] on span "Équipement: Activate to sort" at bounding box center [417, 203] width 7 height 18
click at [479, 204] on span "Maintenance: Activate to sort" at bounding box center [480, 203] width 7 height 18
click at [479, 204] on span "Maintenance: Activate to invert sorting" at bounding box center [480, 203] width 7 height 18
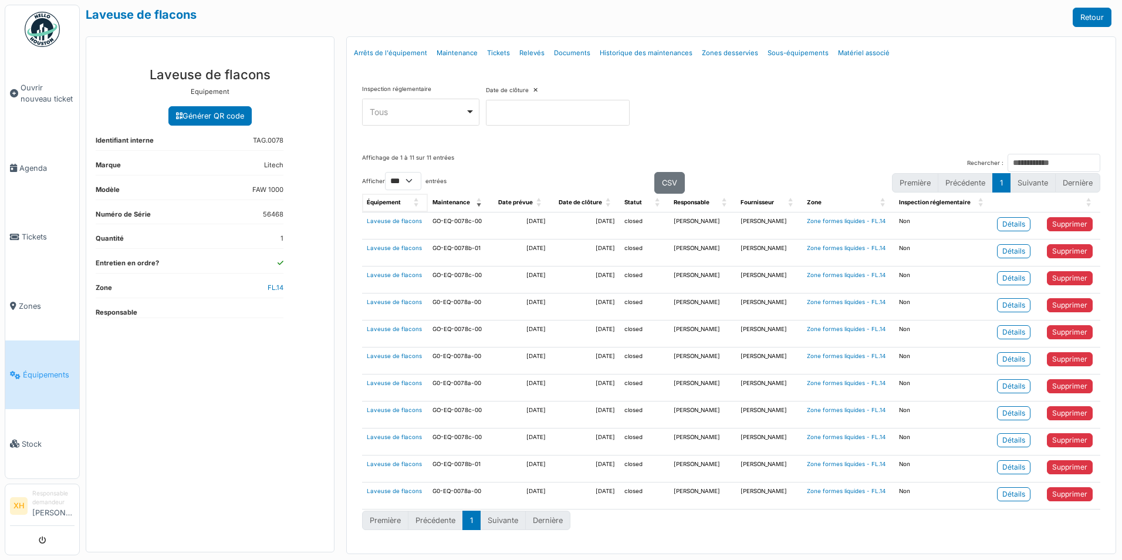
click at [413, 202] on th "Équipement" at bounding box center [395, 203] width 66 height 18
click at [535, 165] on div "Affichage de 1 à 11 sur 11 entrées Rechercher :" at bounding box center [731, 163] width 738 height 18
click at [477, 208] on span "Maintenance: Activate to sort" at bounding box center [480, 203] width 7 height 18
click at [477, 208] on span "Maintenance: Activate to invert sorting" at bounding box center [480, 203] width 7 height 18
click at [416, 207] on span "Équipement: Activate to sort" at bounding box center [417, 203] width 7 height 18
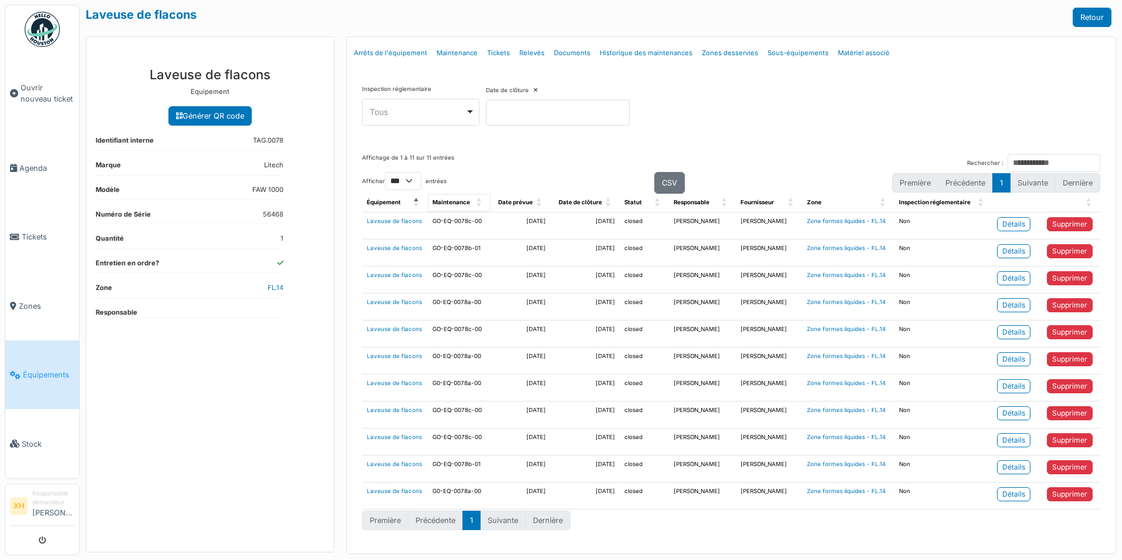
click at [469, 207] on th "Maintenance" at bounding box center [459, 203] width 63 height 18
click at [538, 183] on div "Afficher ** ** *** *** entrées CSV Première Précédente 1 Suivante Dernière" at bounding box center [731, 183] width 738 height 22
click at [715, 113] on div "Inspection réglementaire **** Tous Remove item Tous Oui Non Date de clôture" at bounding box center [731, 110] width 738 height 50
click at [474, 212] on td "GO-EQ-0078c-00" at bounding box center [459, 225] width 63 height 27
click at [792, 98] on div "Inspection réglementaire **** Tous Remove item Tous Oui Non Date de clôture" at bounding box center [731, 110] width 738 height 50
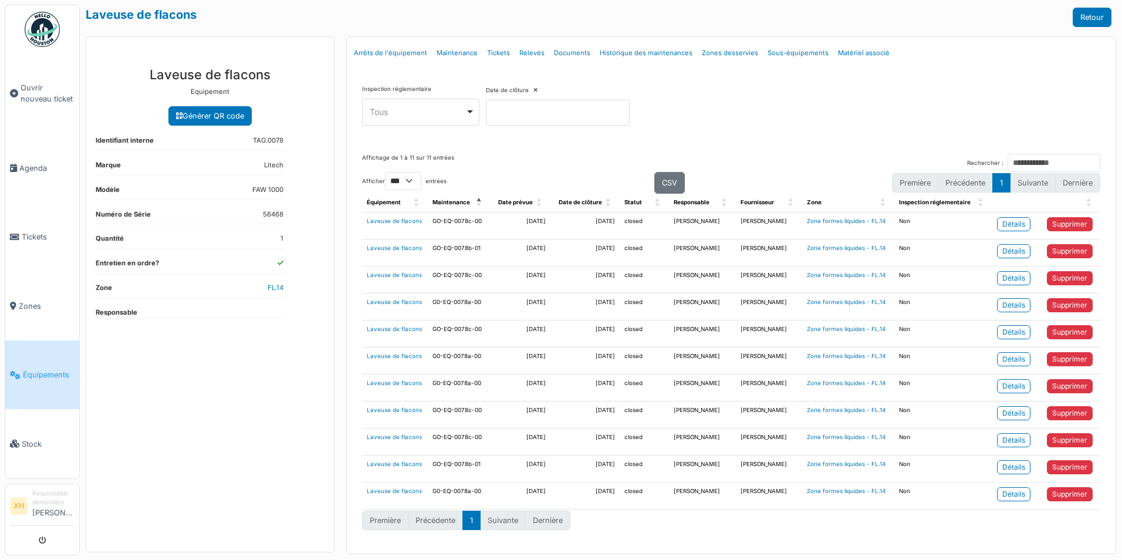
click at [826, 105] on div "Inspection réglementaire **** Tous Remove item Tous Oui Non Date de clôture" at bounding box center [731, 110] width 738 height 50
click at [506, 523] on li "Suivante" at bounding box center [503, 520] width 45 height 19
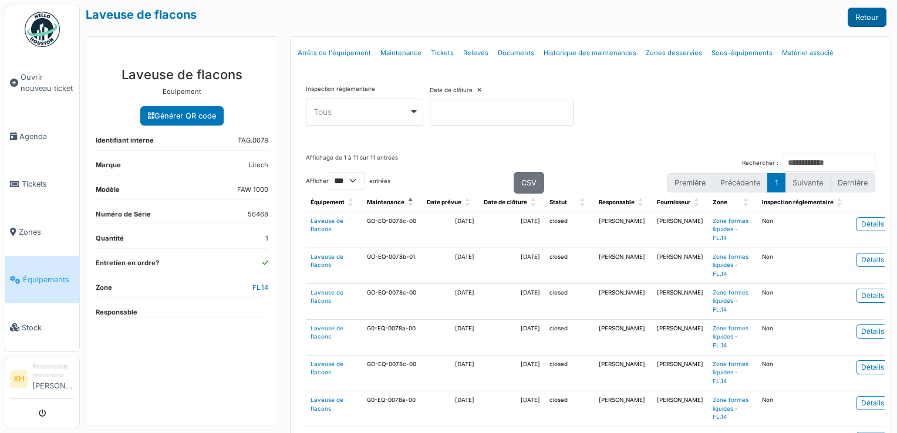
click at [856, 17] on link "Retour" at bounding box center [866, 17] width 39 height 19
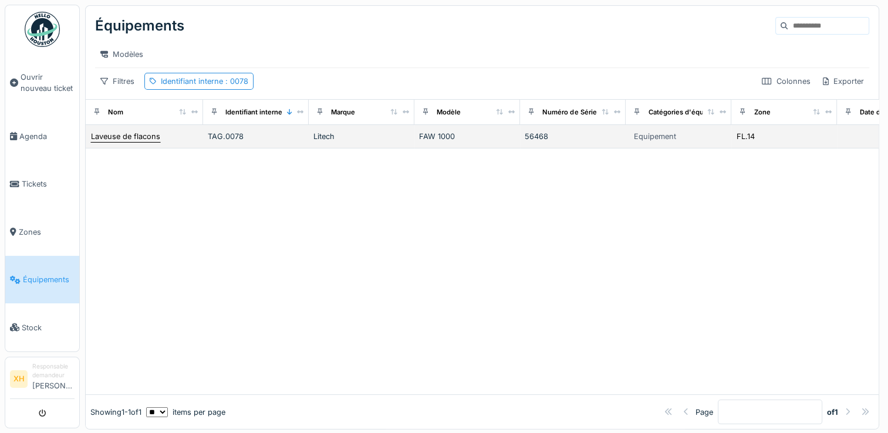
click at [136, 142] on div "Laveuse de flacons" at bounding box center [125, 136] width 69 height 11
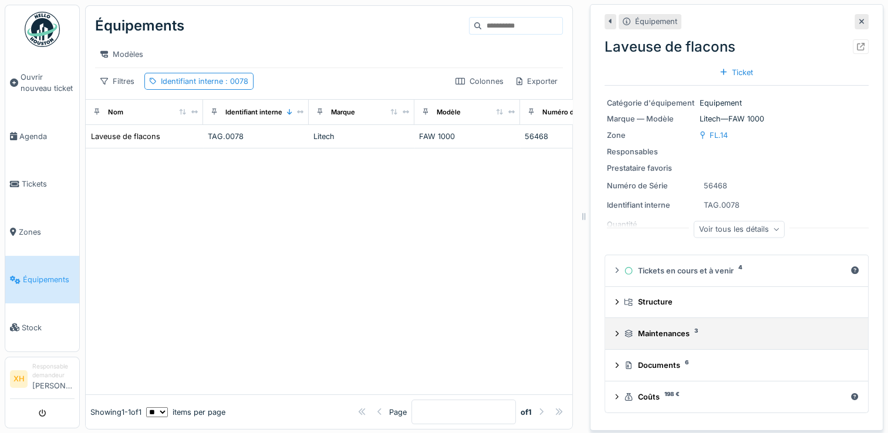
click at [677, 335] on div "Maintenances 3" at bounding box center [739, 333] width 230 height 11
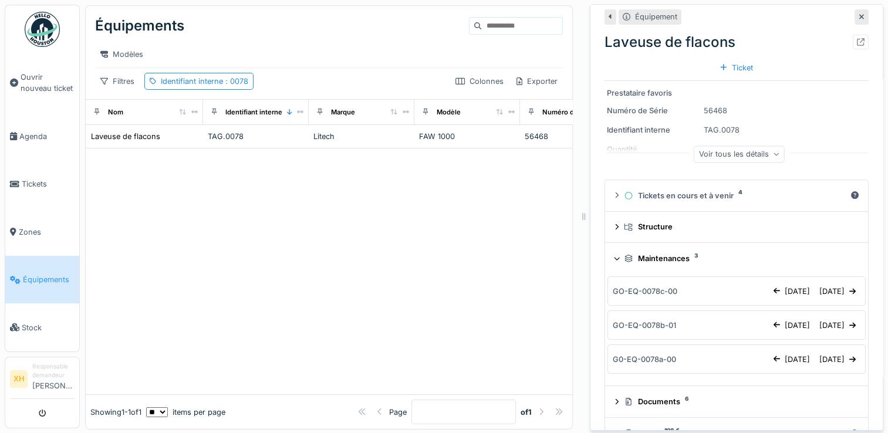
scroll to position [103, 0]
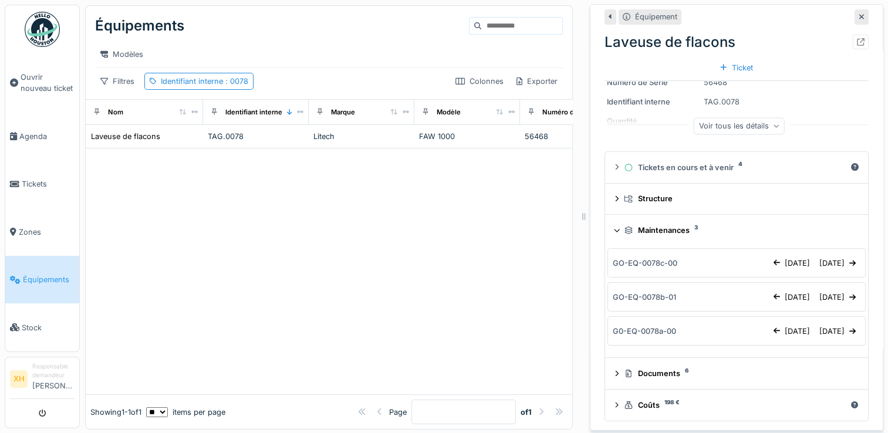
click at [647, 267] on div "GO-EQ-0078c-00" at bounding box center [645, 263] width 65 height 11
click at [769, 262] on div "[DATE]" at bounding box center [792, 263] width 46 height 16
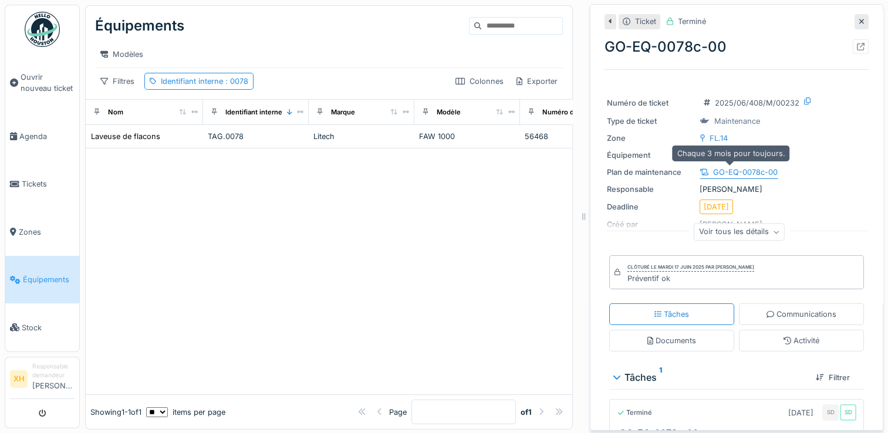
click at [739, 171] on div "GO-EQ-0078c-00" at bounding box center [745, 172] width 65 height 11
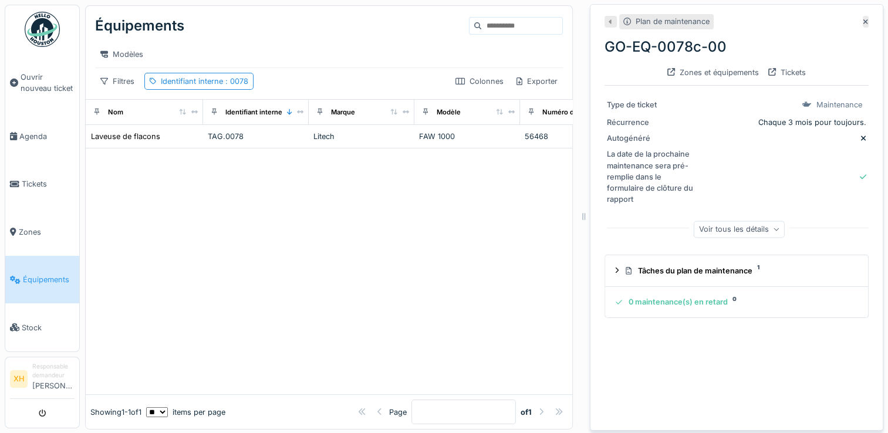
click at [736, 231] on div "Voir tous les détails" at bounding box center [739, 229] width 91 height 17
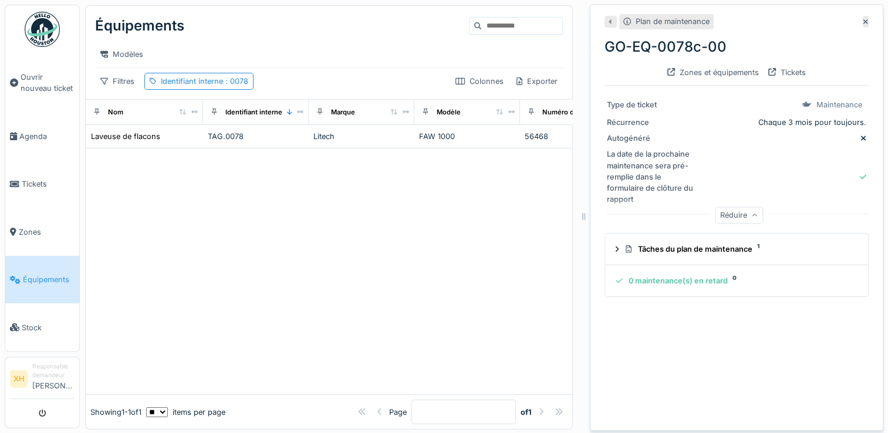
click at [725, 219] on div "Réduire" at bounding box center [739, 215] width 48 height 17
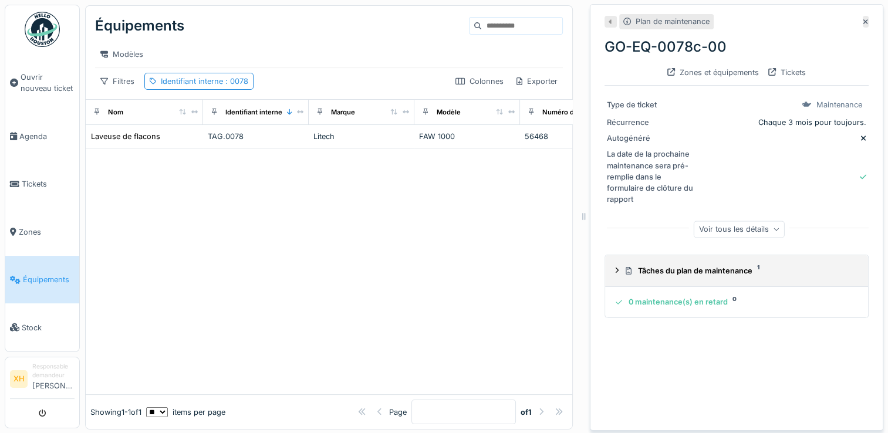
click at [633, 275] on div "Tâches du plan de maintenance 1" at bounding box center [739, 270] width 230 height 11
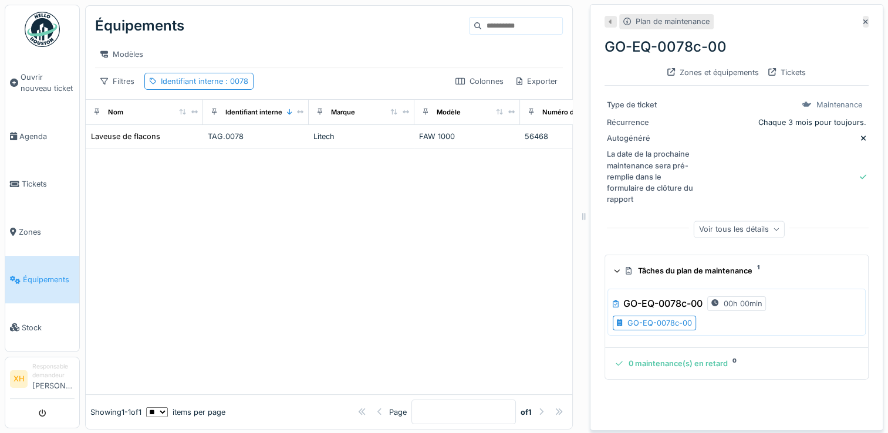
click at [644, 323] on div "GO-EQ-0078c-00" at bounding box center [659, 322] width 65 height 11
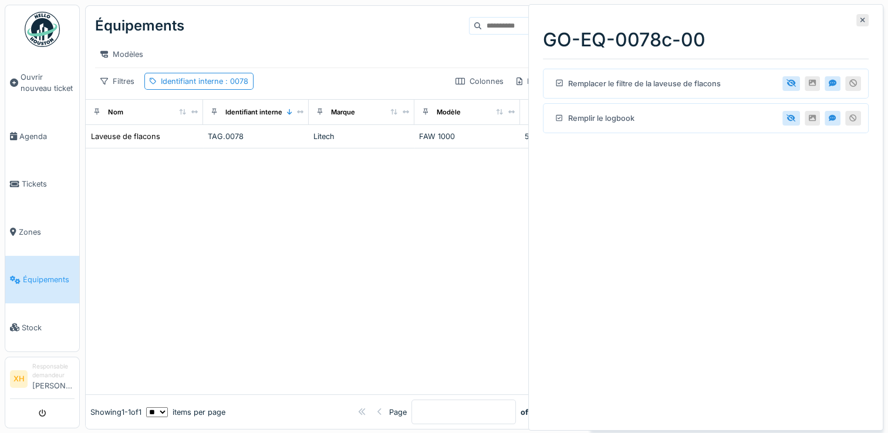
click at [802, 272] on div "GO-EQ-0078c-00 Remplacer le filtre de la laveuse de flacons Remplir le logbook" at bounding box center [705, 217] width 355 height 427
click at [860, 22] on icon at bounding box center [863, 20] width 6 height 8
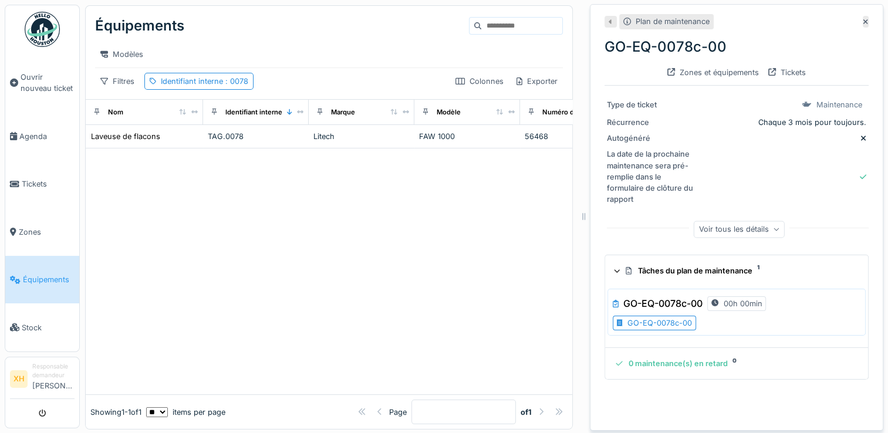
click at [578, 364] on div at bounding box center [584, 216] width 12 height 433
click at [846, 28] on div "Plan de maintenance" at bounding box center [736, 21] width 264 height 15
click at [863, 23] on icon at bounding box center [865, 21] width 5 height 5
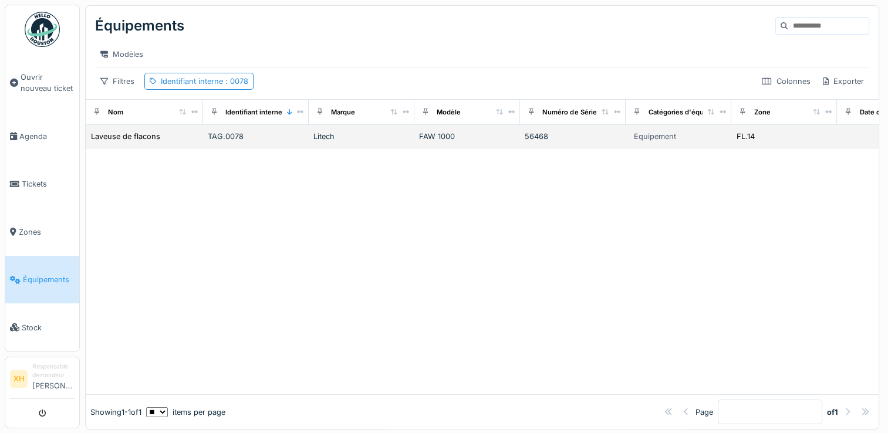
click at [128, 148] on td "Laveuse de flacons" at bounding box center [144, 136] width 117 height 23
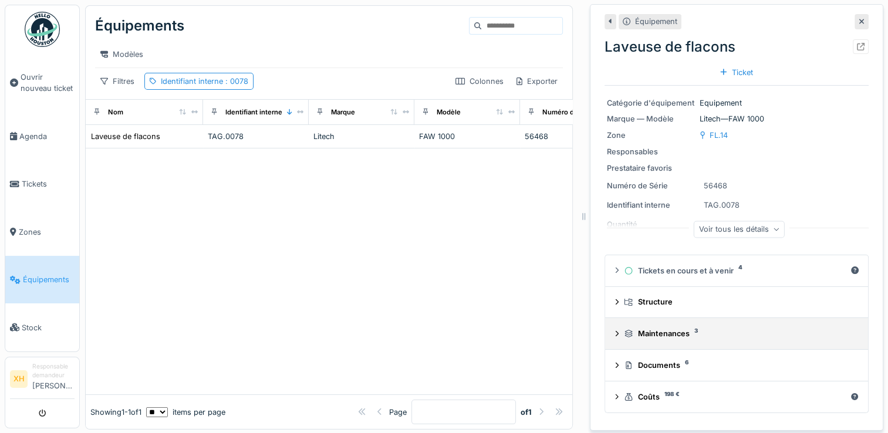
click at [655, 329] on div "Maintenances 3" at bounding box center [739, 333] width 230 height 11
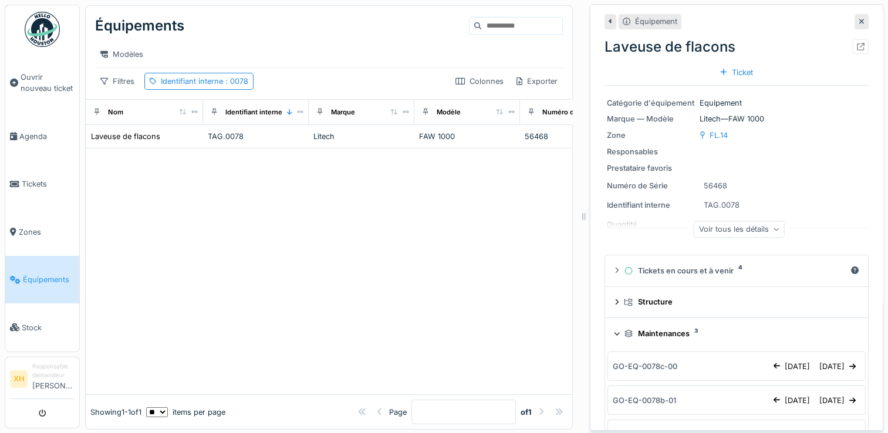
scroll to position [59, 0]
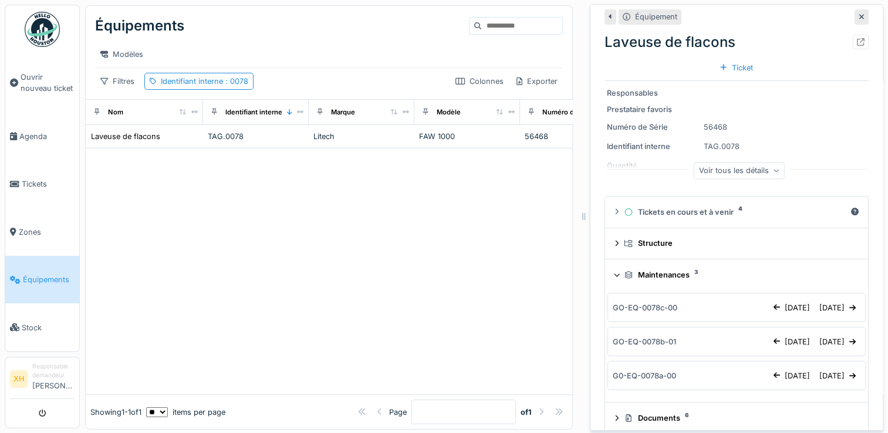
click at [656, 379] on div "G0-EQ-0078a-00" at bounding box center [644, 375] width 63 height 11
click at [620, 379] on div "G0-EQ-0078a-00" at bounding box center [644, 375] width 63 height 11
click at [713, 381] on div "G0-EQ-0078a-00" at bounding box center [691, 375] width 156 height 11
click at [815, 376] on div "[DATE]" at bounding box center [838, 376] width 46 height 16
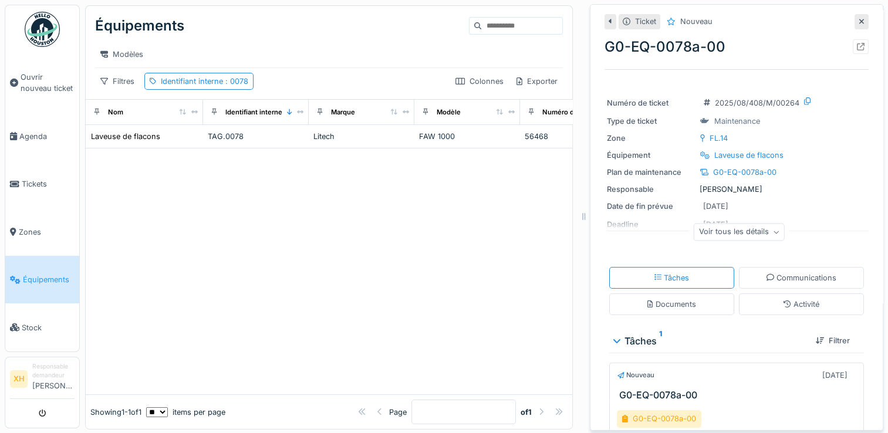
click at [756, 232] on div "Voir tous les détails" at bounding box center [739, 232] width 91 height 17
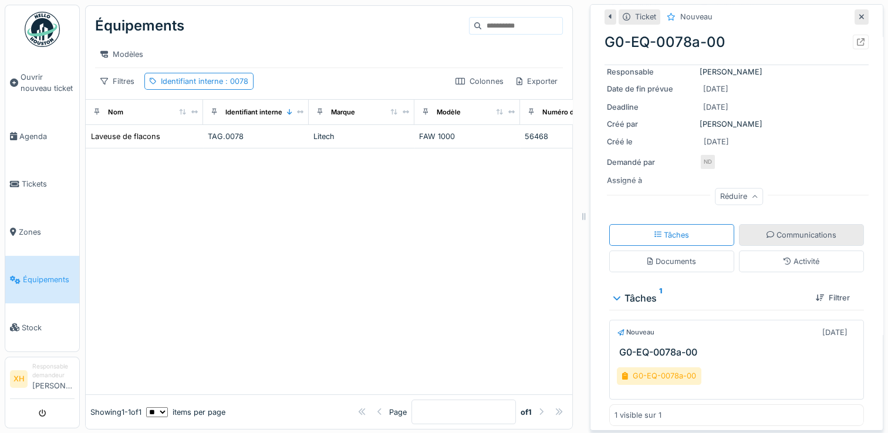
scroll to position [119, 0]
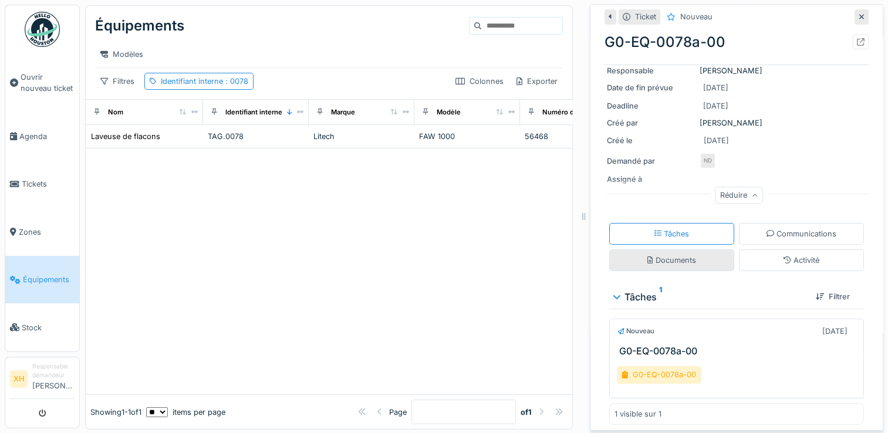
click at [702, 259] on div "Documents" at bounding box center [671, 260] width 125 height 22
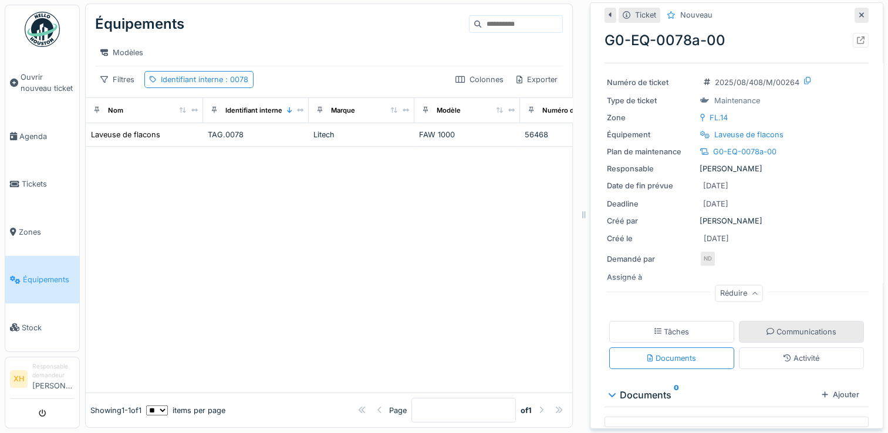
scroll to position [28, 0]
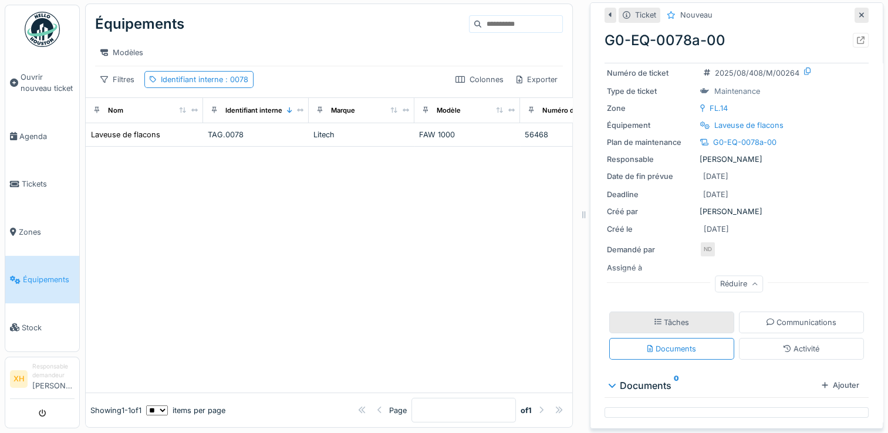
click at [711, 313] on div "Tâches" at bounding box center [671, 323] width 125 height 22
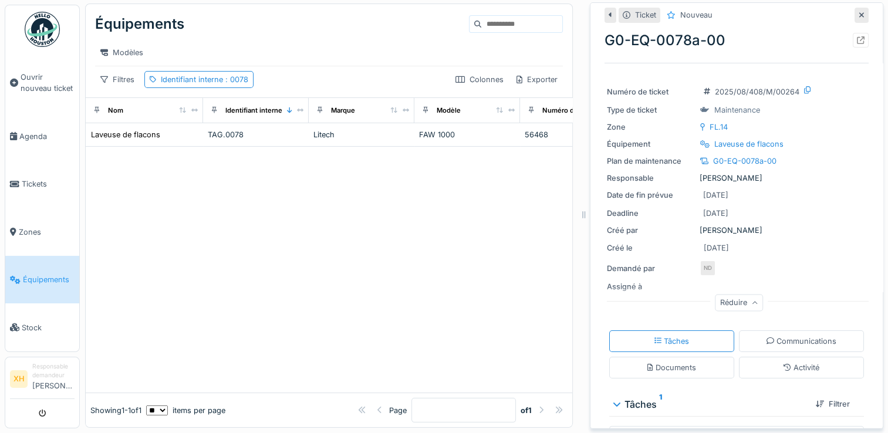
scroll to position [0, 0]
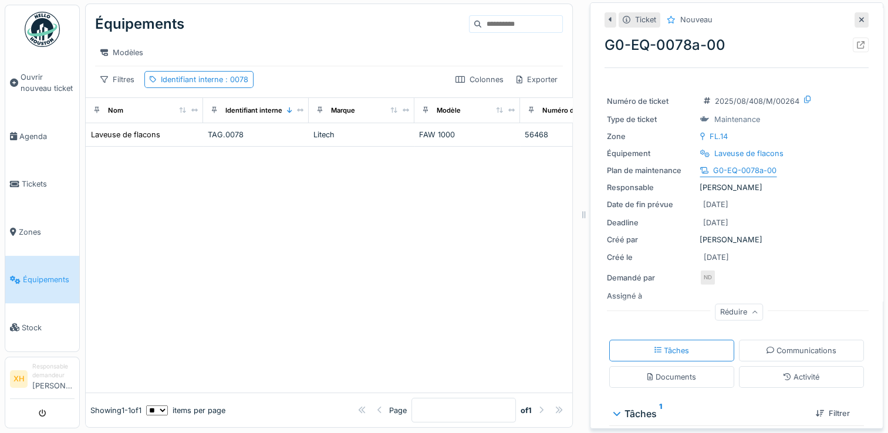
click at [761, 165] on div "G0-EQ-0078a-00" at bounding box center [744, 170] width 63 height 11
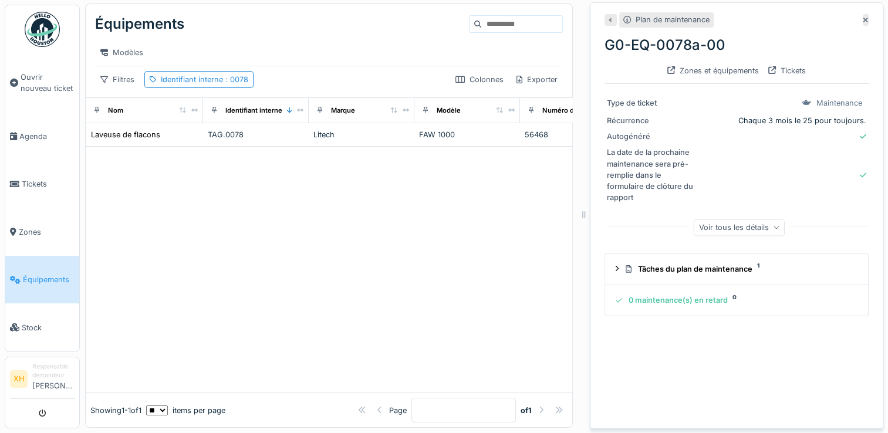
click at [465, 278] on div at bounding box center [329, 270] width 486 height 246
click at [850, 8] on div "Plan de maintenance G0-EQ-0078a-00 Zones et équipements Tickets Type de ticket …" at bounding box center [736, 215] width 293 height 427
click at [863, 16] on icon at bounding box center [866, 20] width 6 height 8
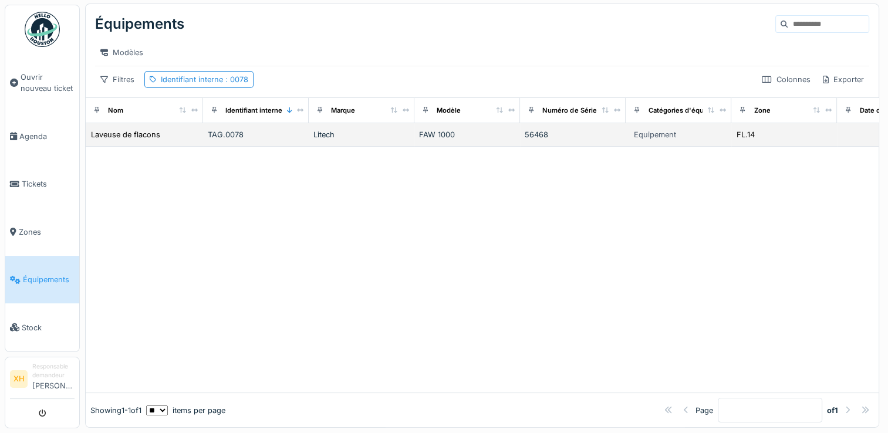
click at [173, 133] on div "Laveuse de flacons" at bounding box center [144, 135] width 108 height 12
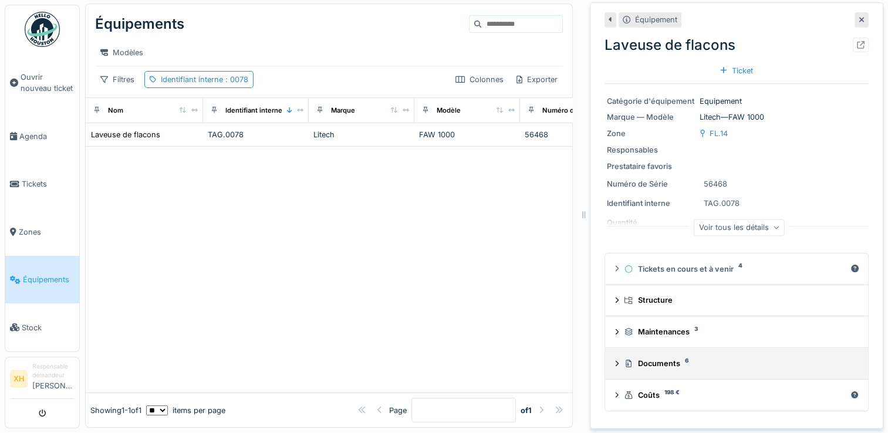
click at [656, 358] on div "Documents 6" at bounding box center [739, 363] width 230 height 11
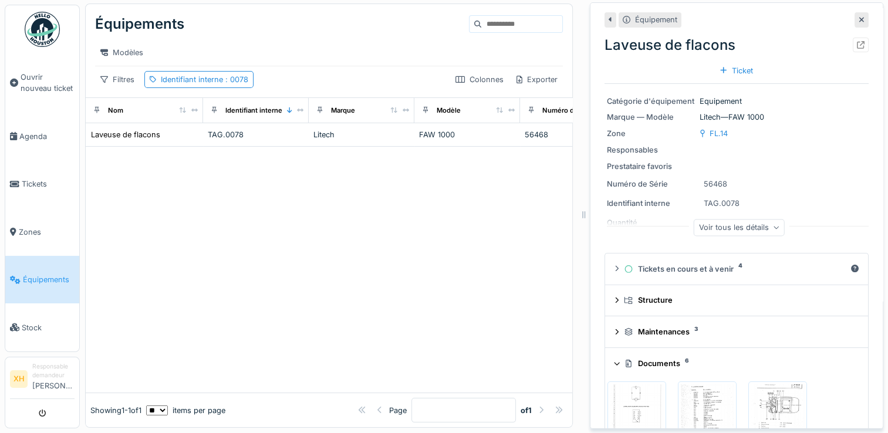
click at [656, 358] on div "Documents 6" at bounding box center [739, 363] width 230 height 11
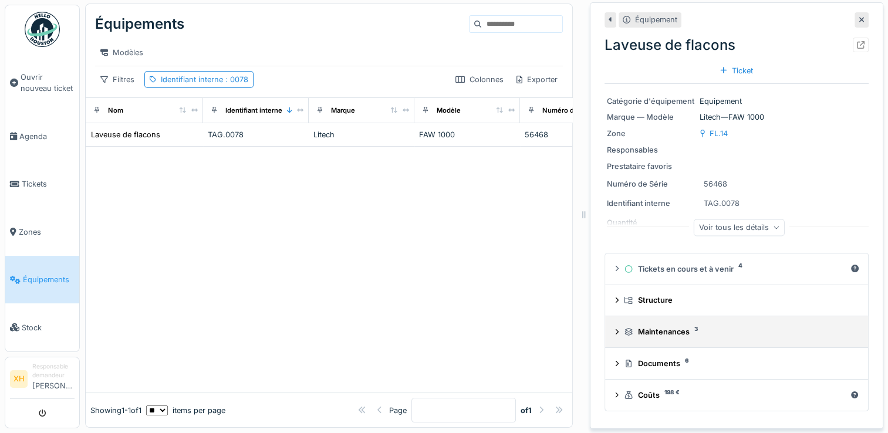
click at [639, 326] on div "Maintenances 3" at bounding box center [739, 331] width 230 height 11
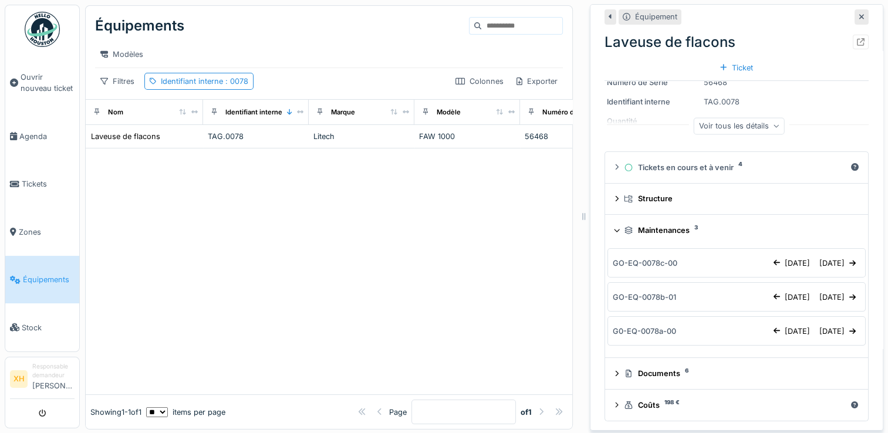
scroll to position [11, 0]
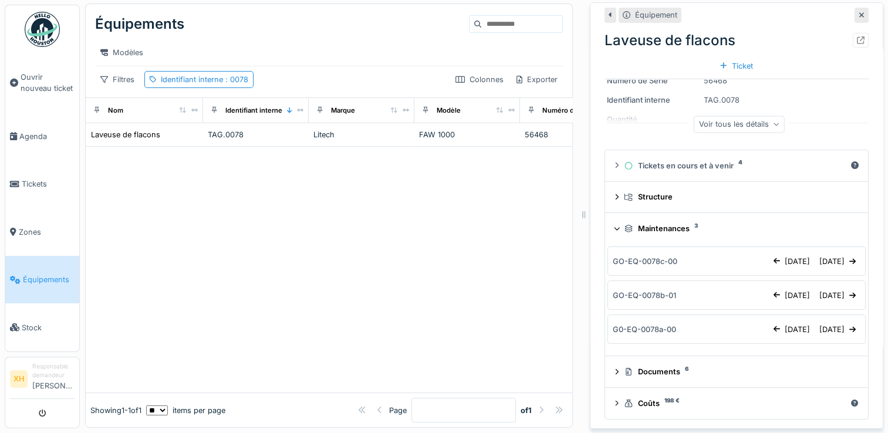
click at [843, 97] on div "Catégorie d'équipement Equipement Marque — Modèle Litech — FAW 1000 Zone FL.14 …" at bounding box center [736, 63] width 264 height 164
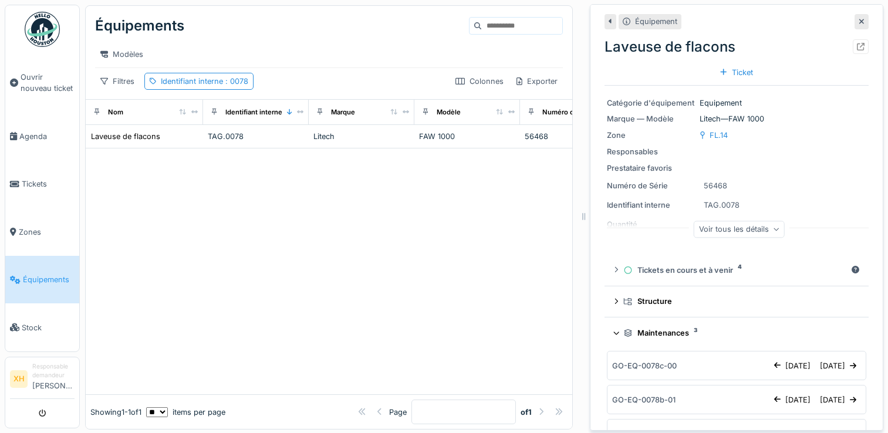
scroll to position [9, 0]
